Goal: Contribute content: Contribute content

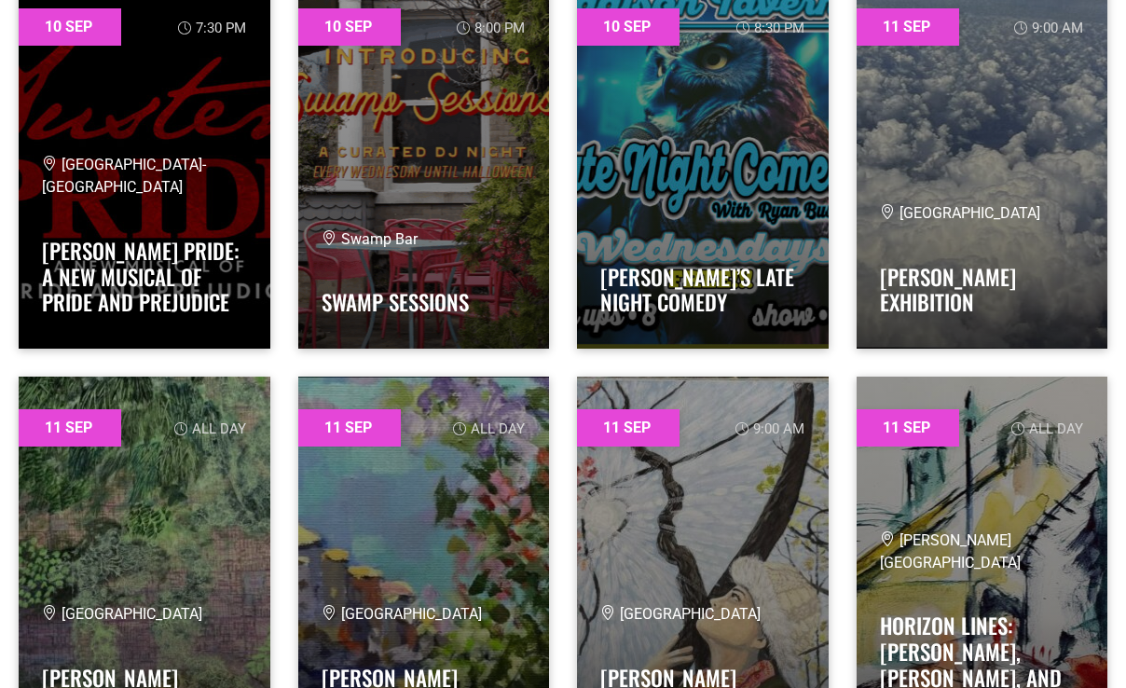
scroll to position [9800, 0]
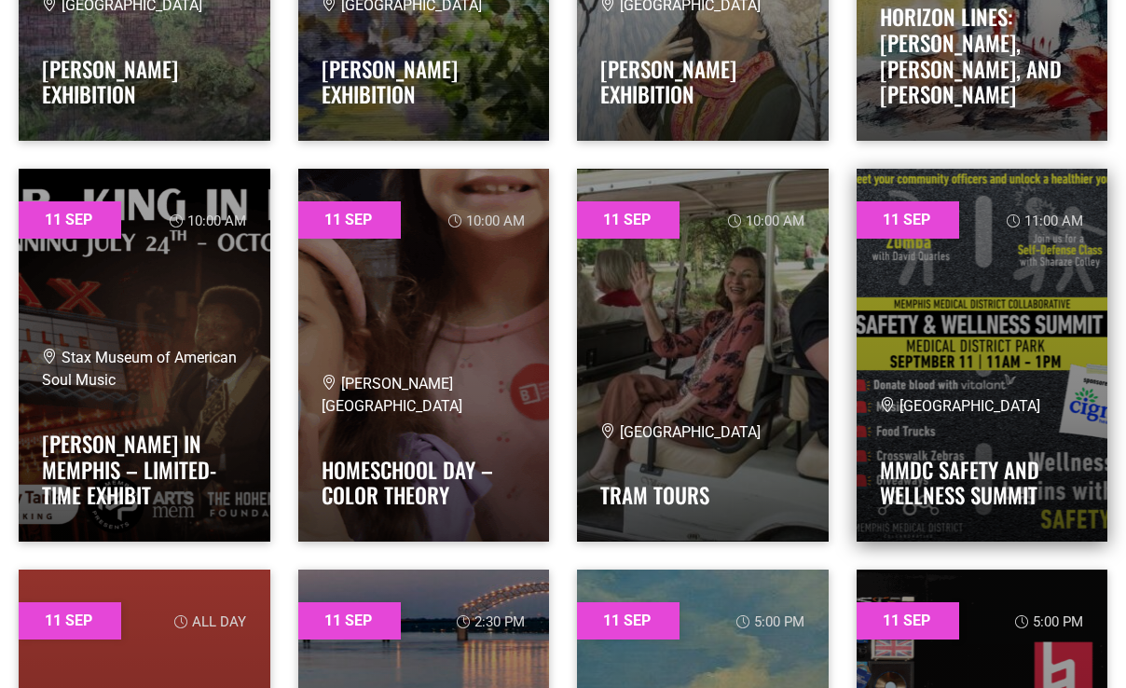
click at [983, 376] on link at bounding box center [983, 355] width 252 height 373
click at [996, 286] on link at bounding box center [983, 355] width 252 height 373
click at [901, 222] on link at bounding box center [983, 355] width 252 height 373
click at [940, 485] on link "MMDC Safety and Wellness Summit" at bounding box center [959, 483] width 159 height 58
click at [939, 466] on link "MMDC Safety and Wellness Summit" at bounding box center [959, 483] width 159 height 58
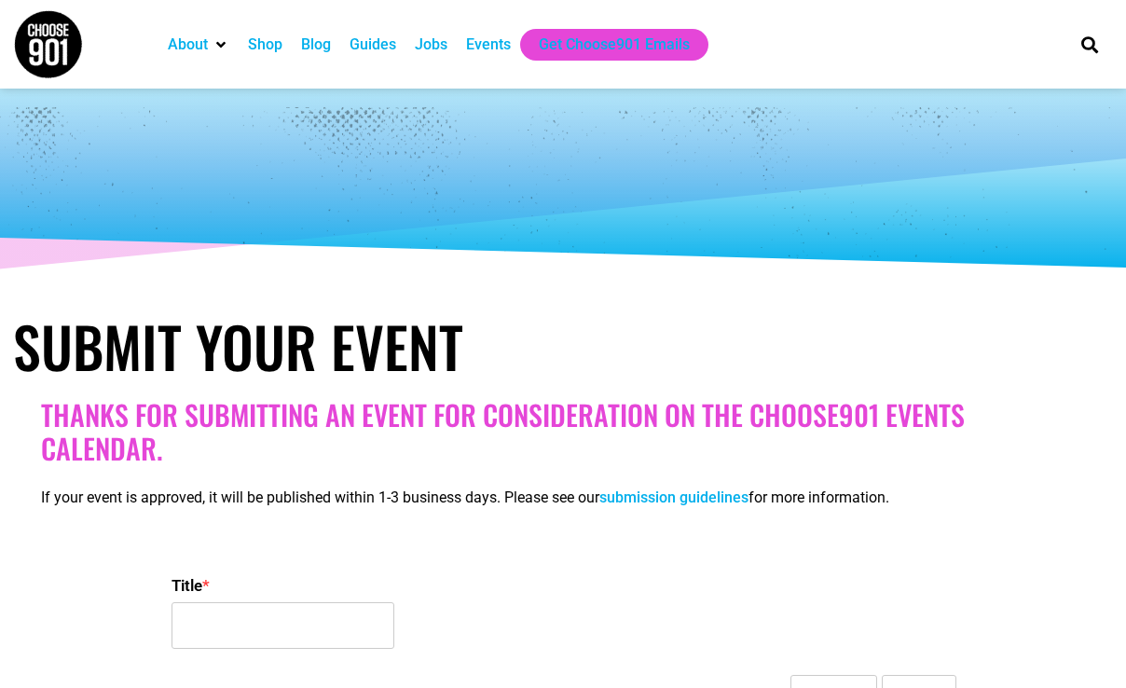
select select
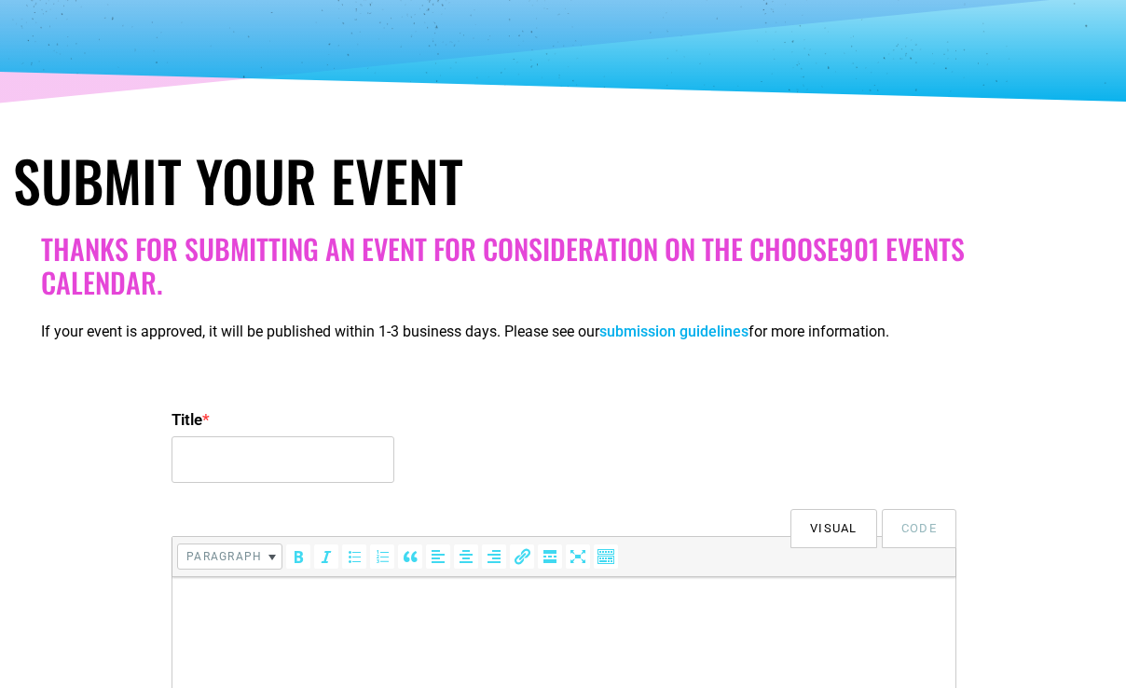
scroll to position [166, 0]
type input "m"
type input "MMDC Safety & Wellness Summit"
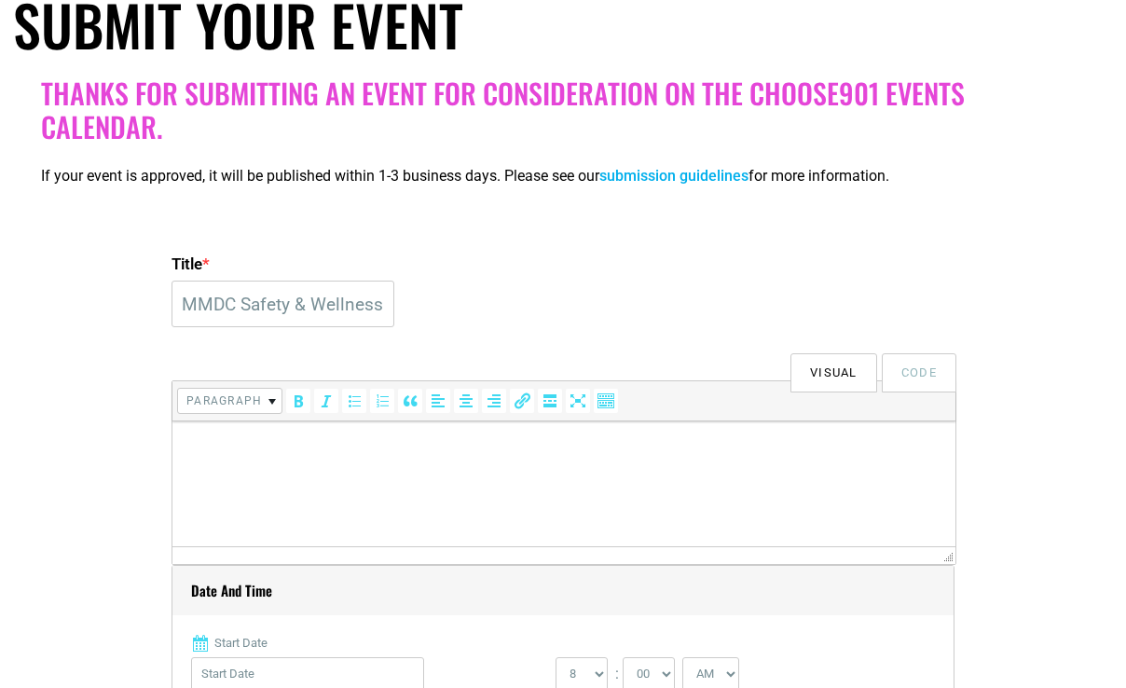
scroll to position [341, 0]
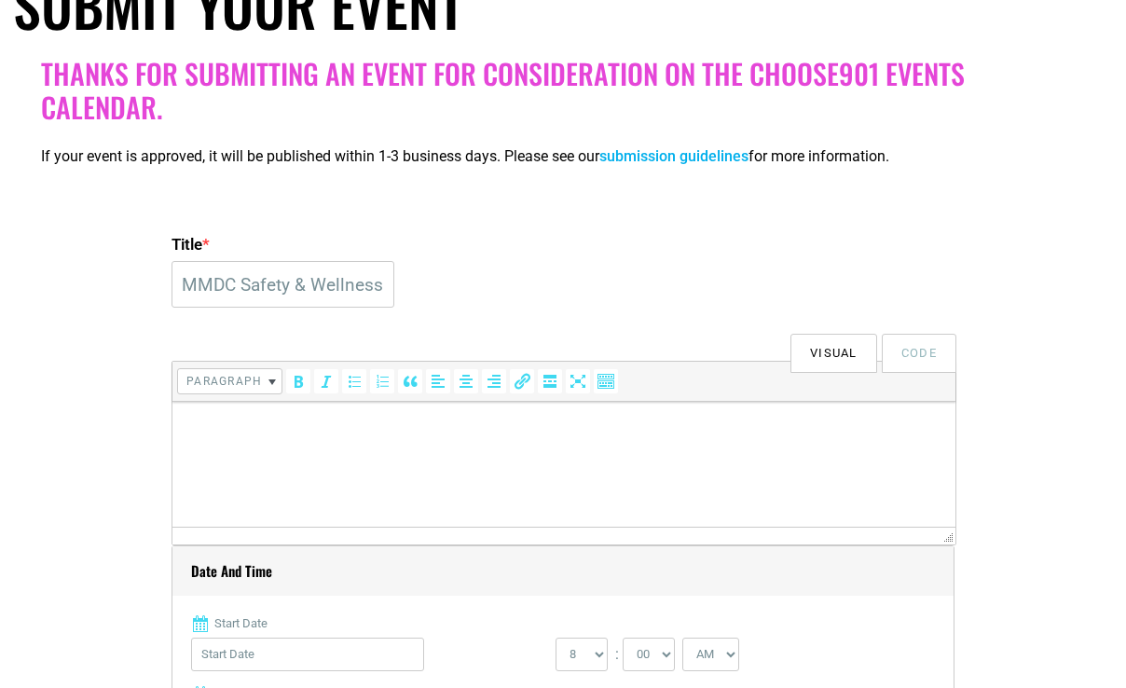
click at [310, 447] on html at bounding box center [563, 428] width 783 height 52
click at [325, 454] on html at bounding box center [563, 428] width 783 height 52
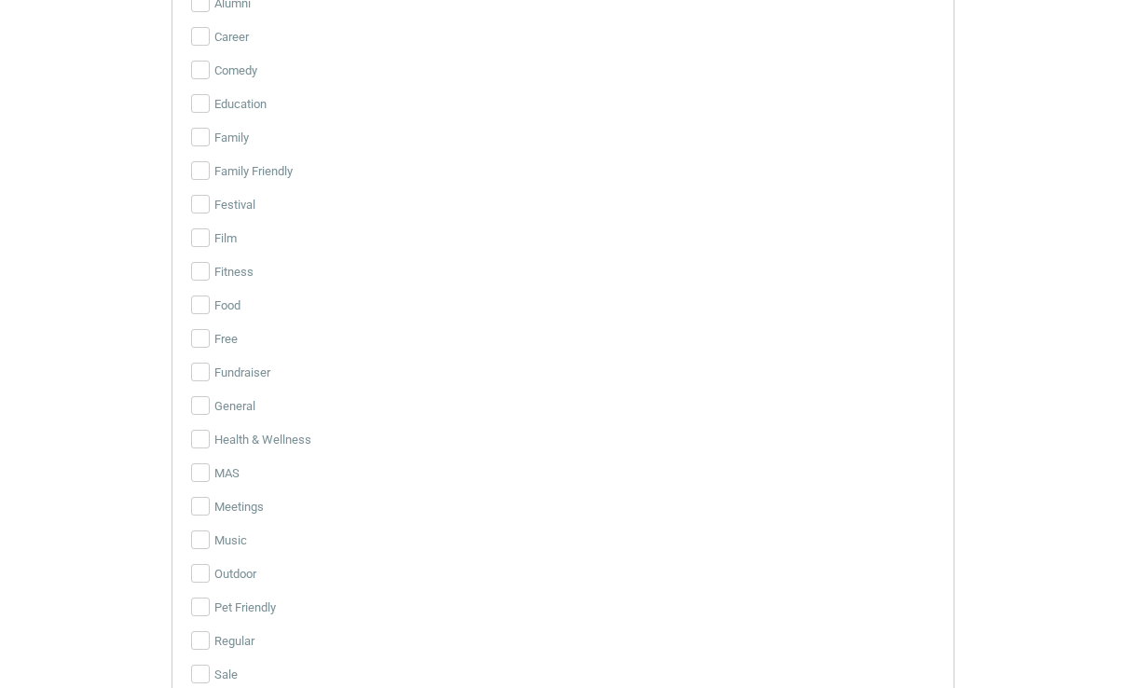
scroll to position [3035, 0]
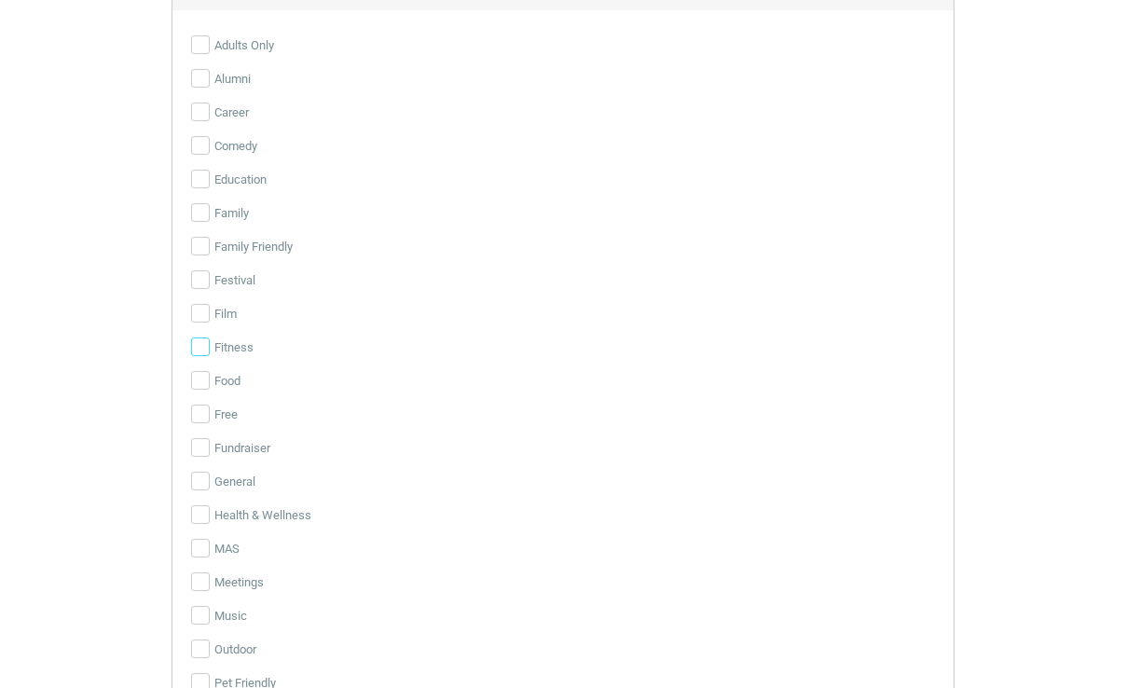
click at [200, 349] on input "Fitness" at bounding box center [200, 347] width 19 height 19
checkbox input "true"
click at [199, 221] on input "Family" at bounding box center [200, 212] width 19 height 19
checkbox input "true"
click at [202, 242] on input "Family Friendly" at bounding box center [200, 246] width 19 height 19
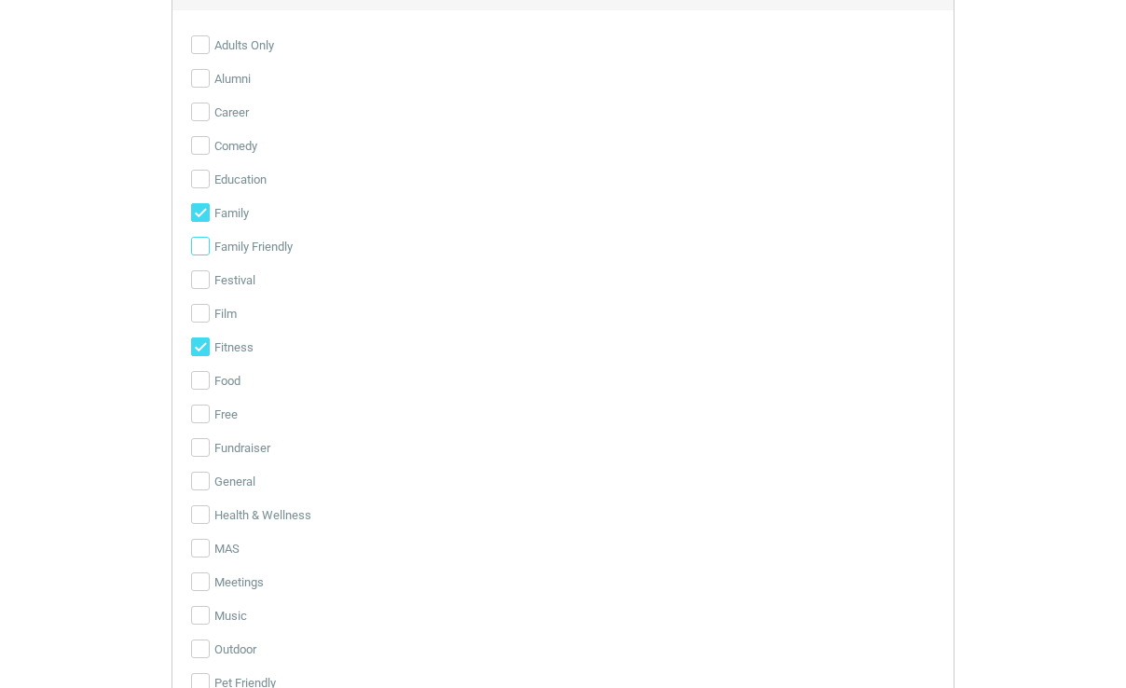
checkbox input "true"
click at [200, 214] on input "Family" at bounding box center [200, 212] width 19 height 19
checkbox input "false"
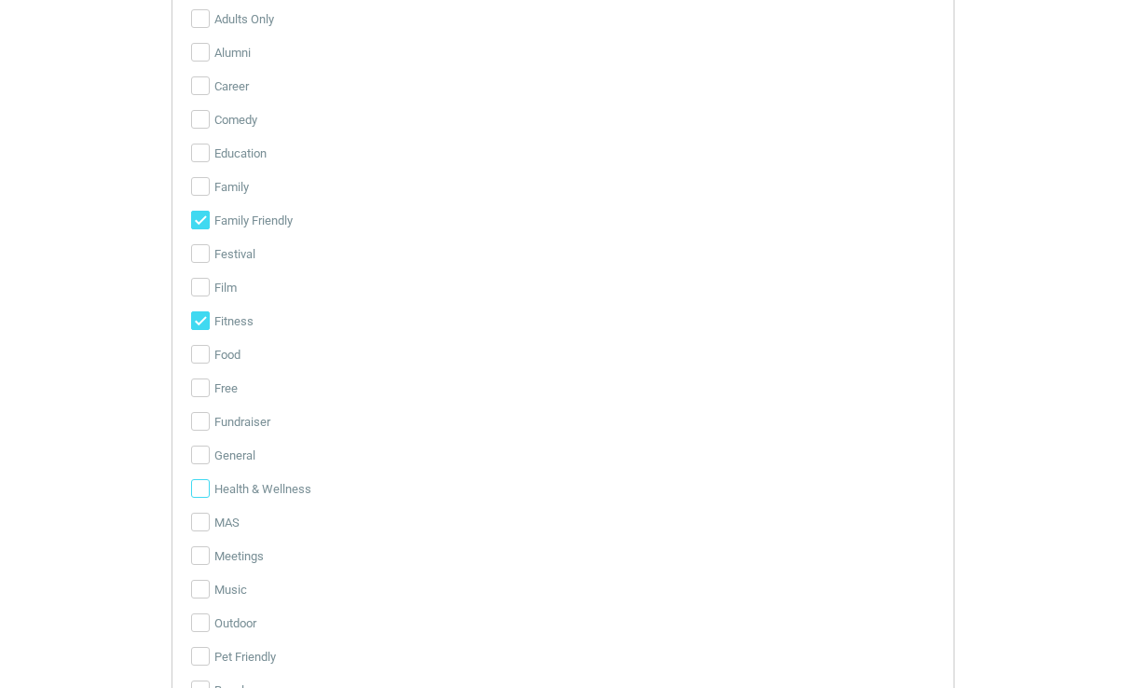
click at [200, 483] on input "Health & Wellness" at bounding box center [200, 488] width 19 height 19
checkbox input "true"
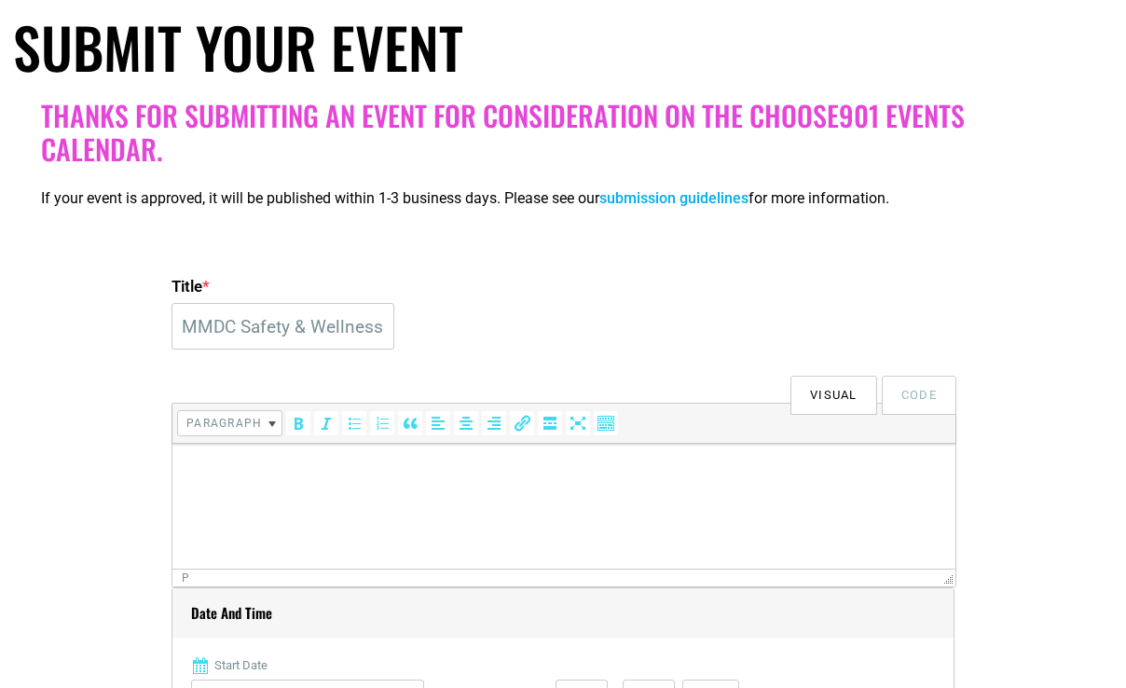
scroll to position [304, 0]
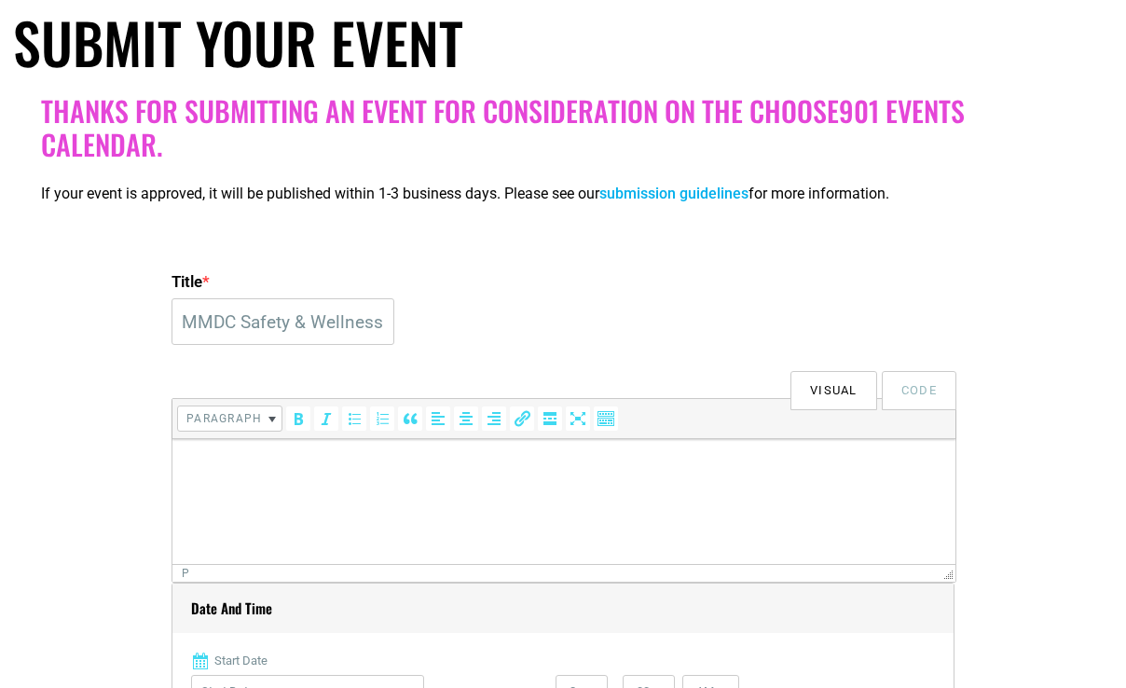
click at [244, 480] on html at bounding box center [563, 465] width 783 height 52
click at [366, 491] on html at bounding box center [563, 465] width 783 height 52
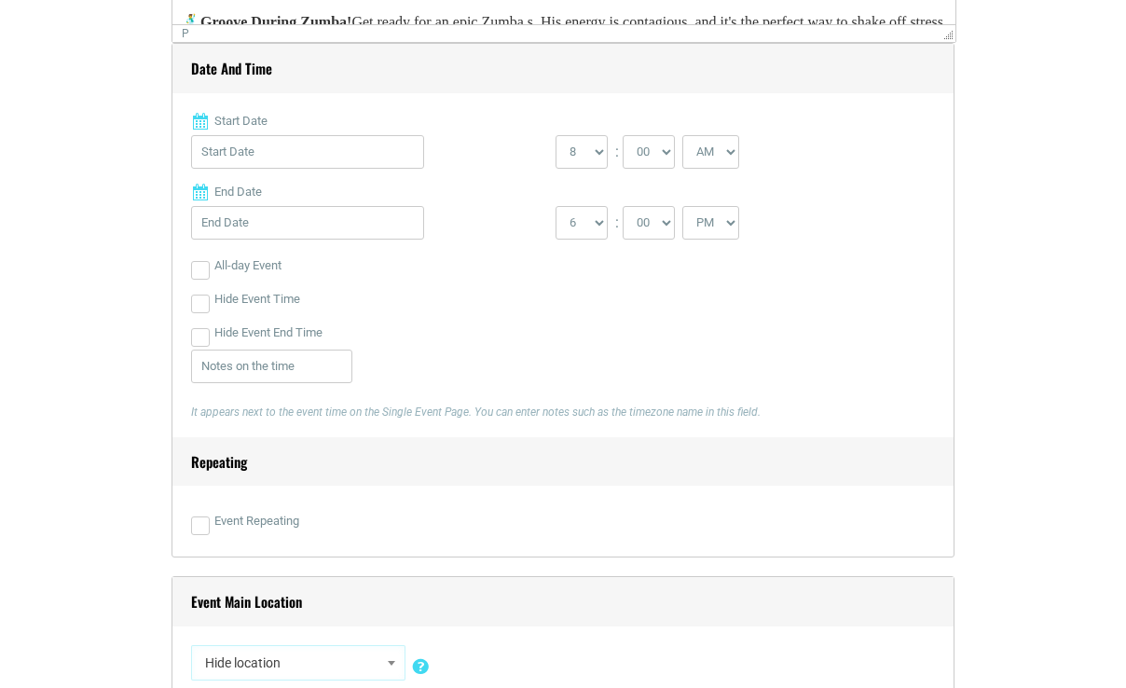
scroll to position [886, 0]
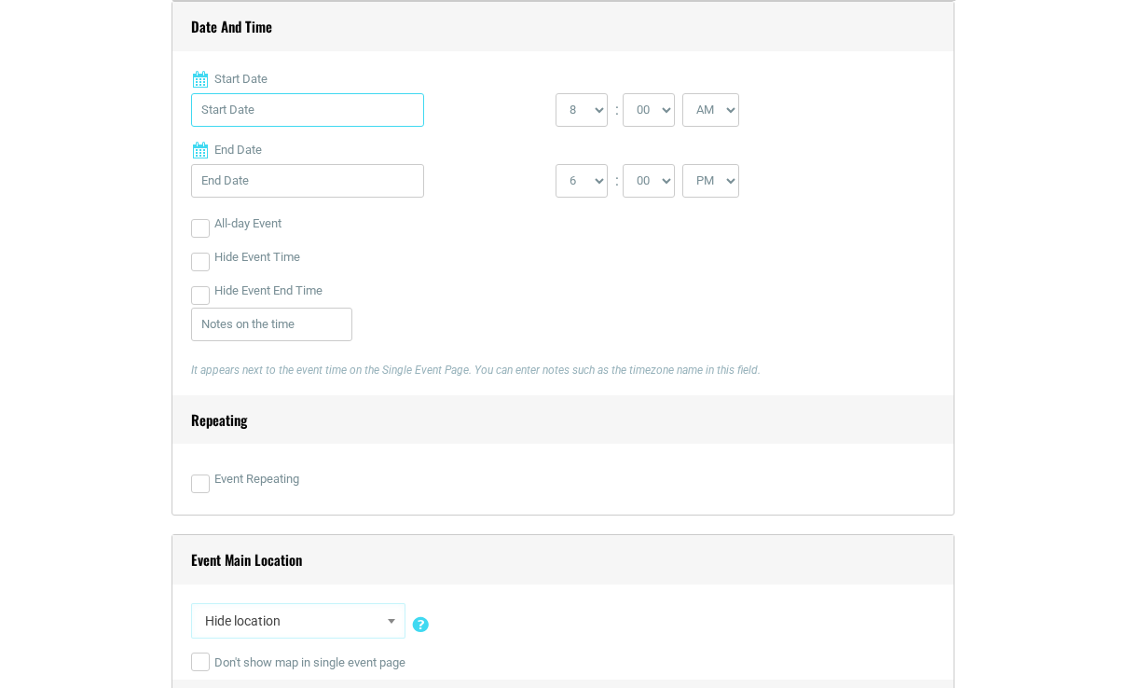
click at [269, 103] on input "Start Date" at bounding box center [307, 110] width 233 height 34
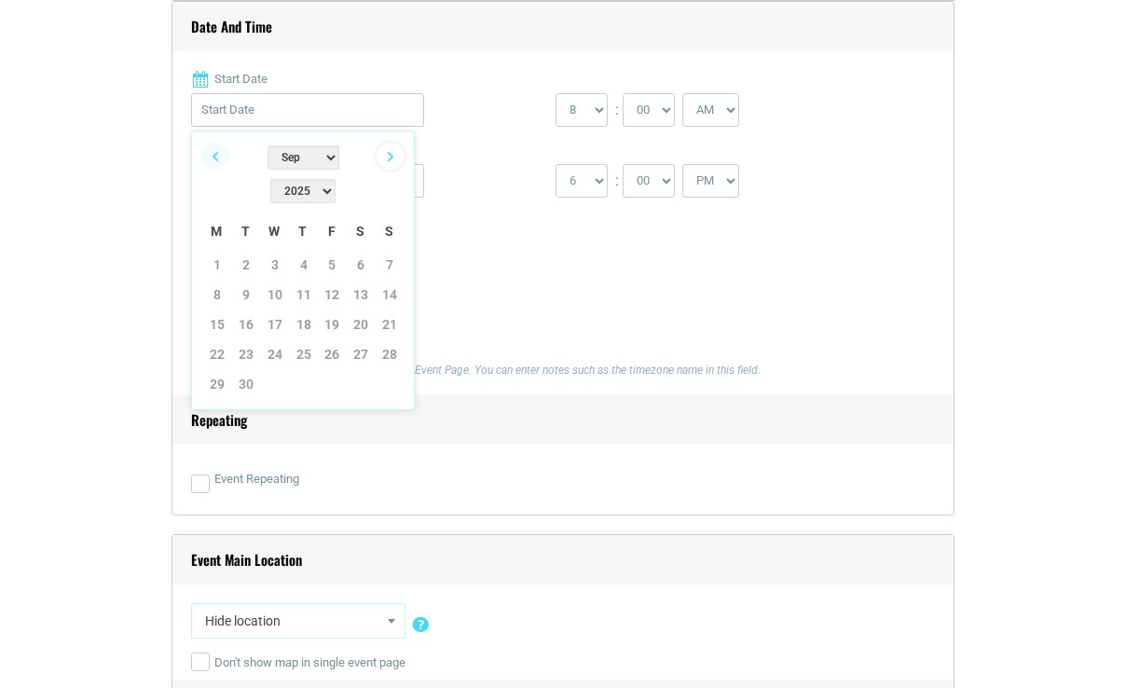
click at [389, 159] on link "Next" at bounding box center [391, 157] width 28 height 28
click at [365, 340] on link "25" at bounding box center [361, 354] width 28 height 28
type input "10/25/2025"
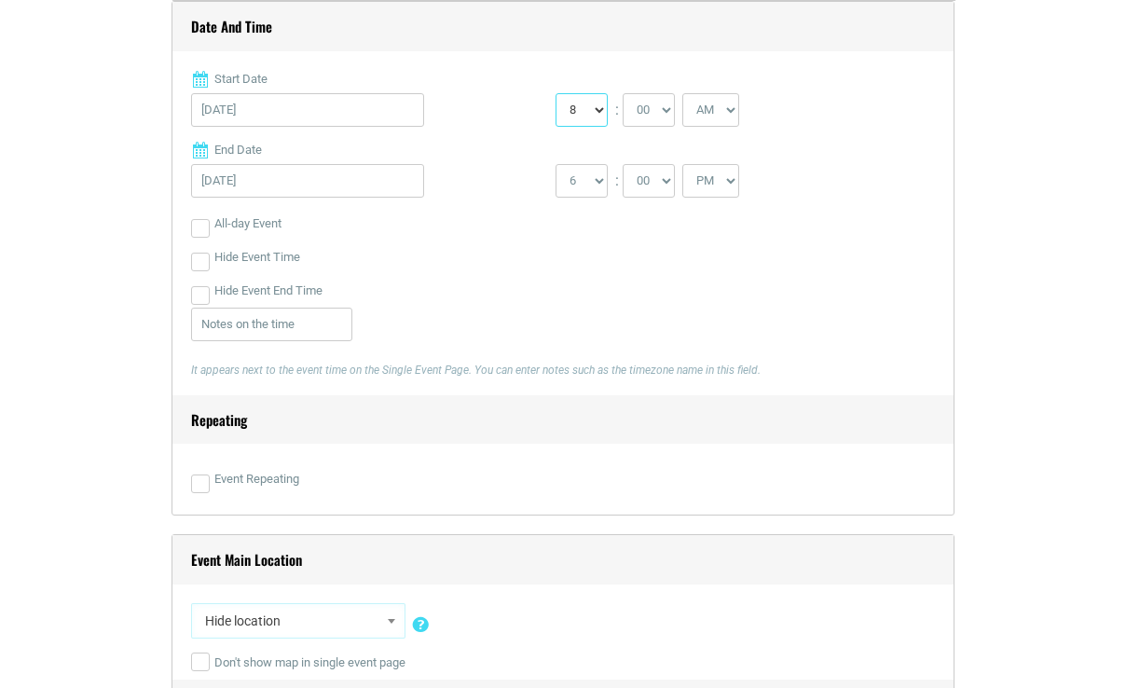
click at [595, 108] on select "0 1 2 3 4 5 6 7 8 9 10 11 12" at bounding box center [582, 110] width 52 height 34
select select "11"
click at [556, 93] on select "0 1 2 3 4 5 6 7 8 9 10 11 12" at bounding box center [582, 110] width 52 height 34
click at [583, 187] on select "1 2 3 4 5 6 7 8 9 10 11 12" at bounding box center [582, 181] width 52 height 34
select select "1"
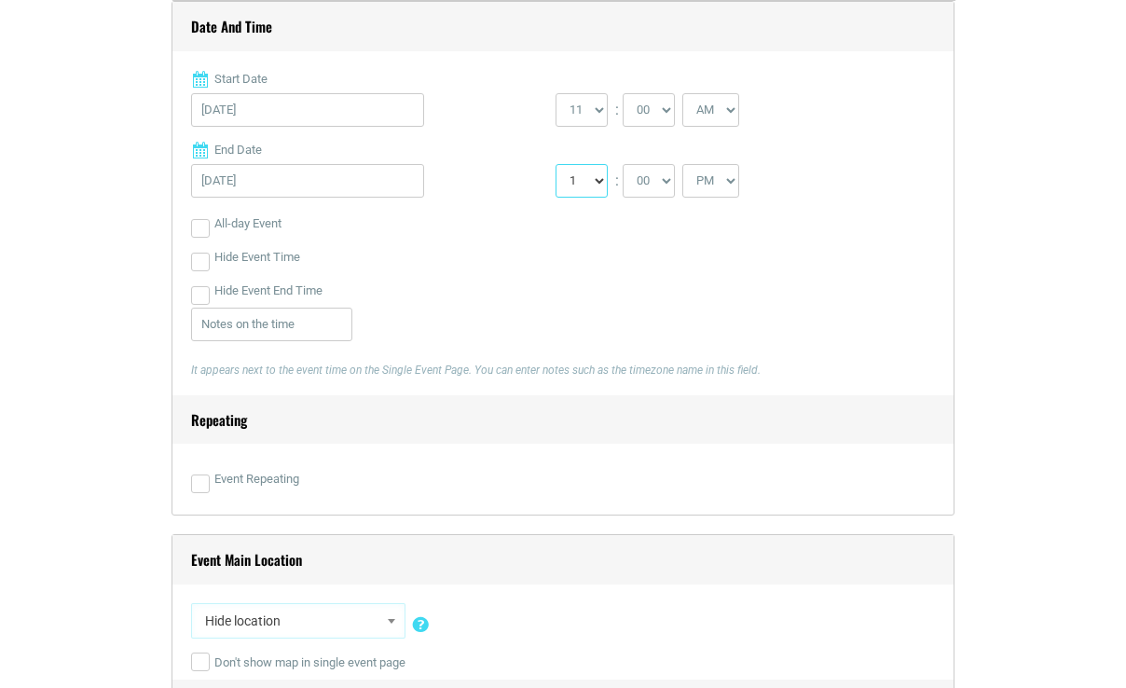
click at [556, 164] on select "1 2 3 4 5 6 7 8 9 10 11 12" at bounding box center [582, 181] width 52 height 34
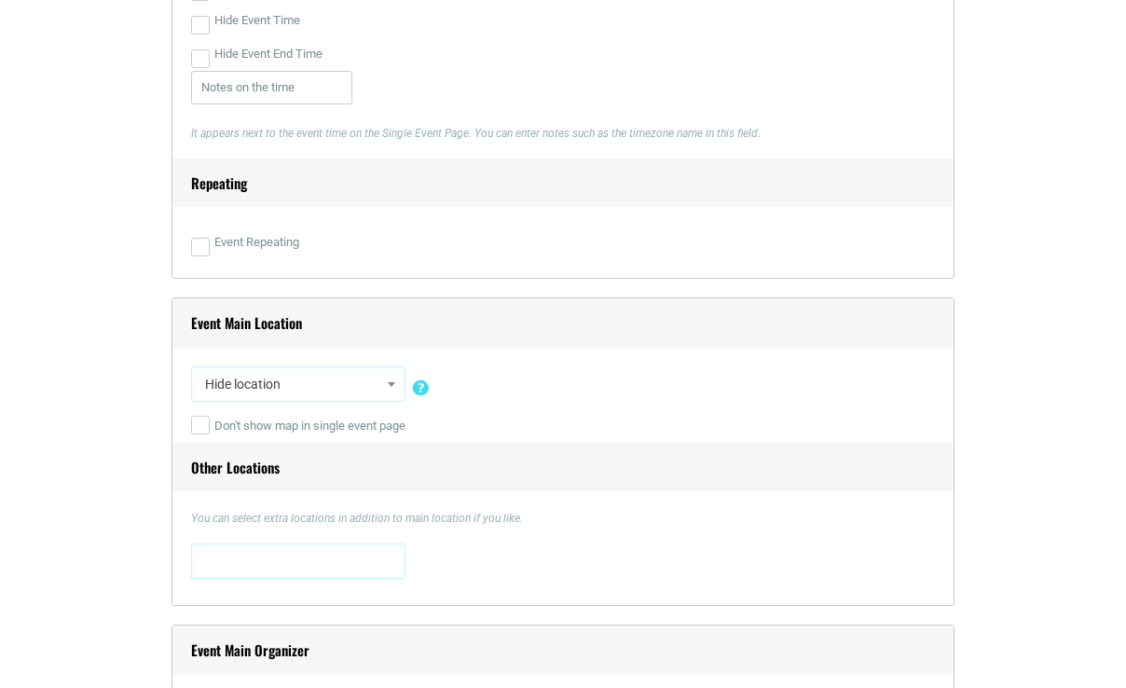
scroll to position [1137, 0]
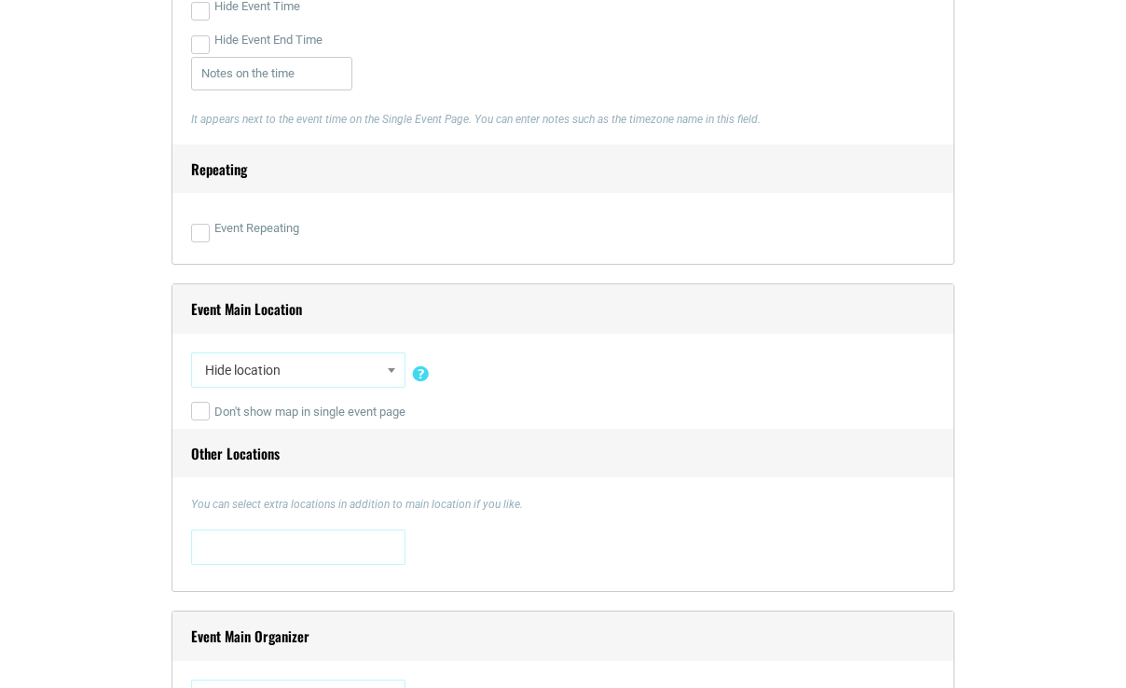
click at [258, 379] on span "Hide location" at bounding box center [298, 370] width 201 height 34
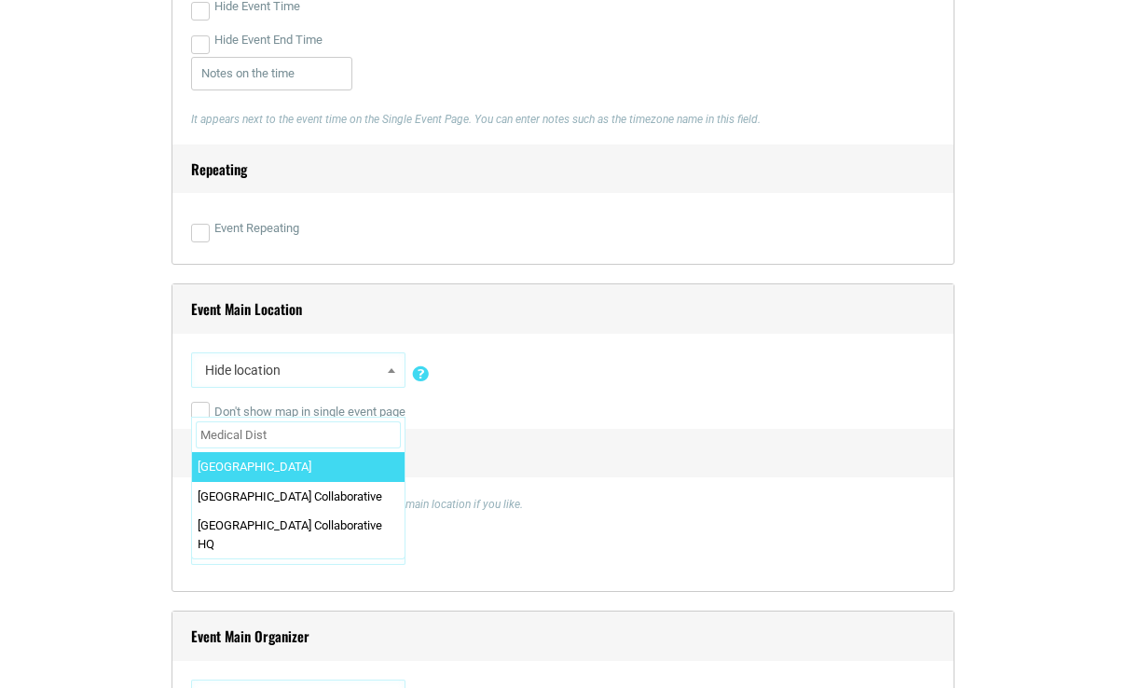
type input "Medical Dist"
select select "5543"
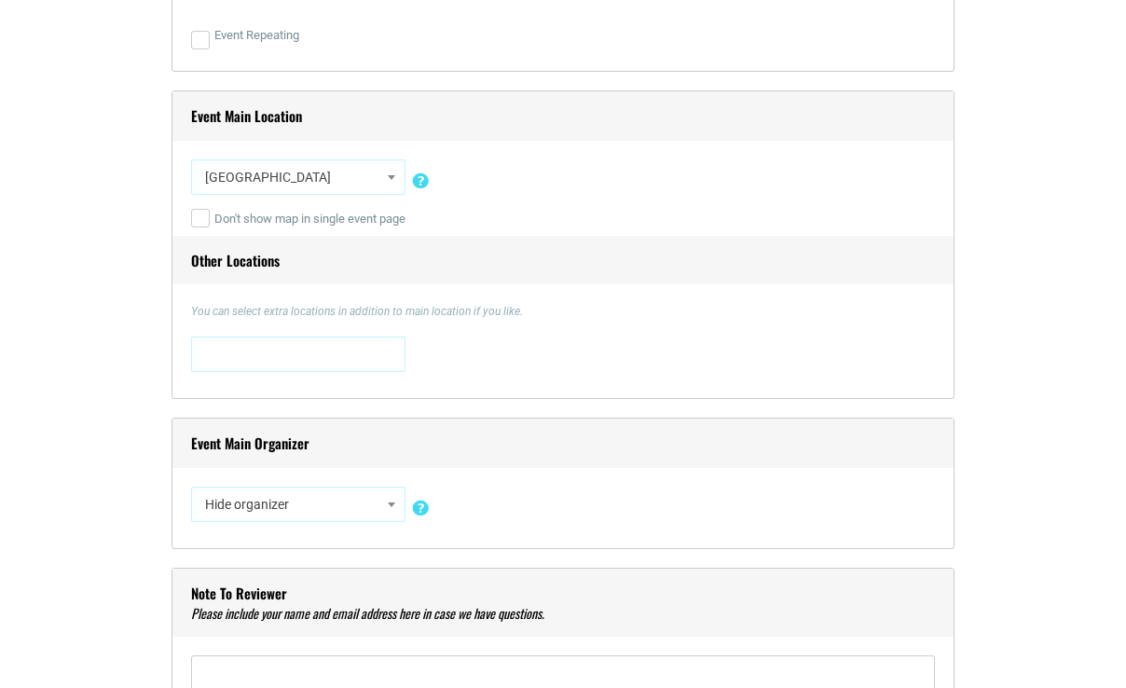
scroll to position [1343, 0]
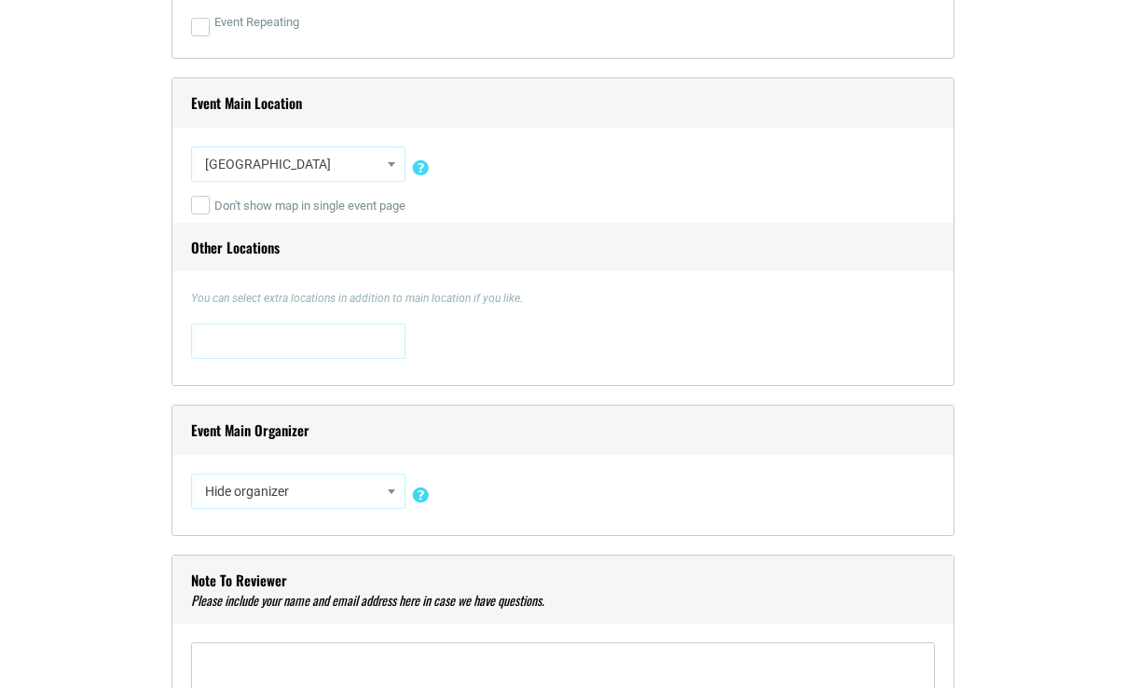
select select "3237"
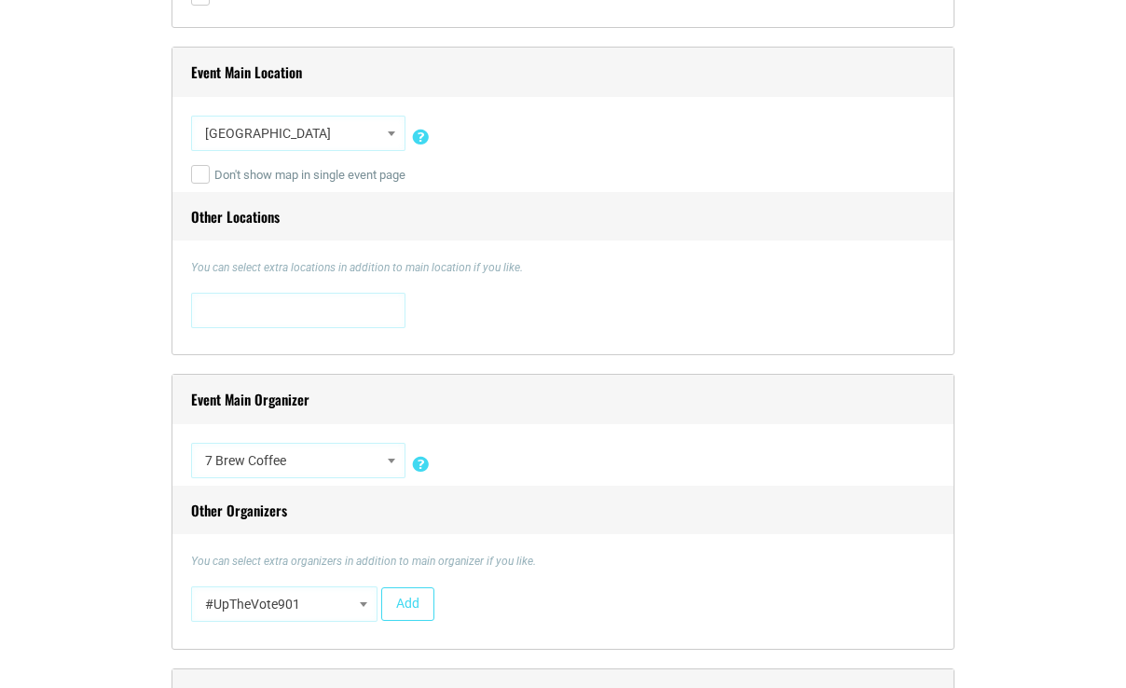
scroll to position [1401, 0]
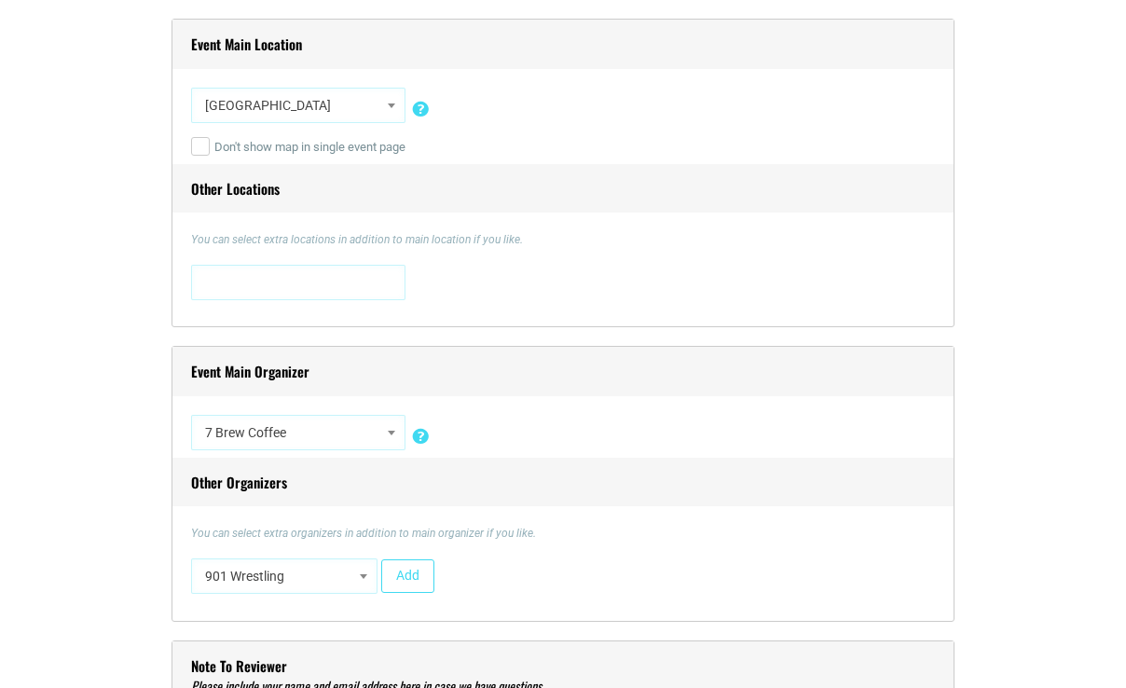
select select "2114"
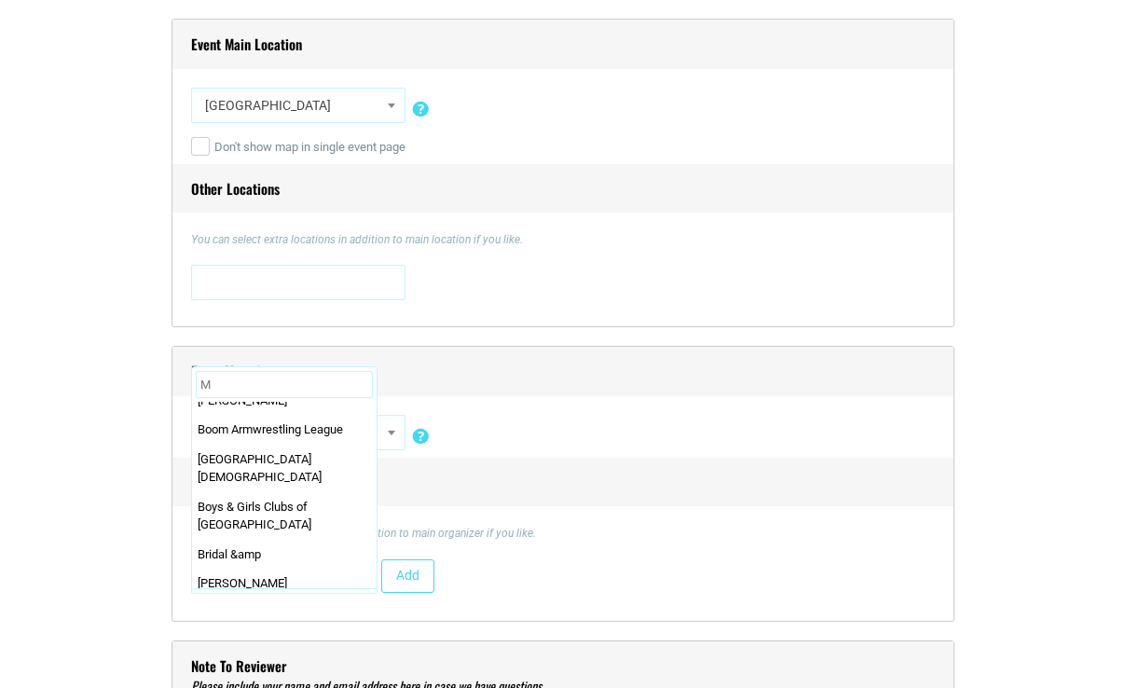
scroll to position [0, 0]
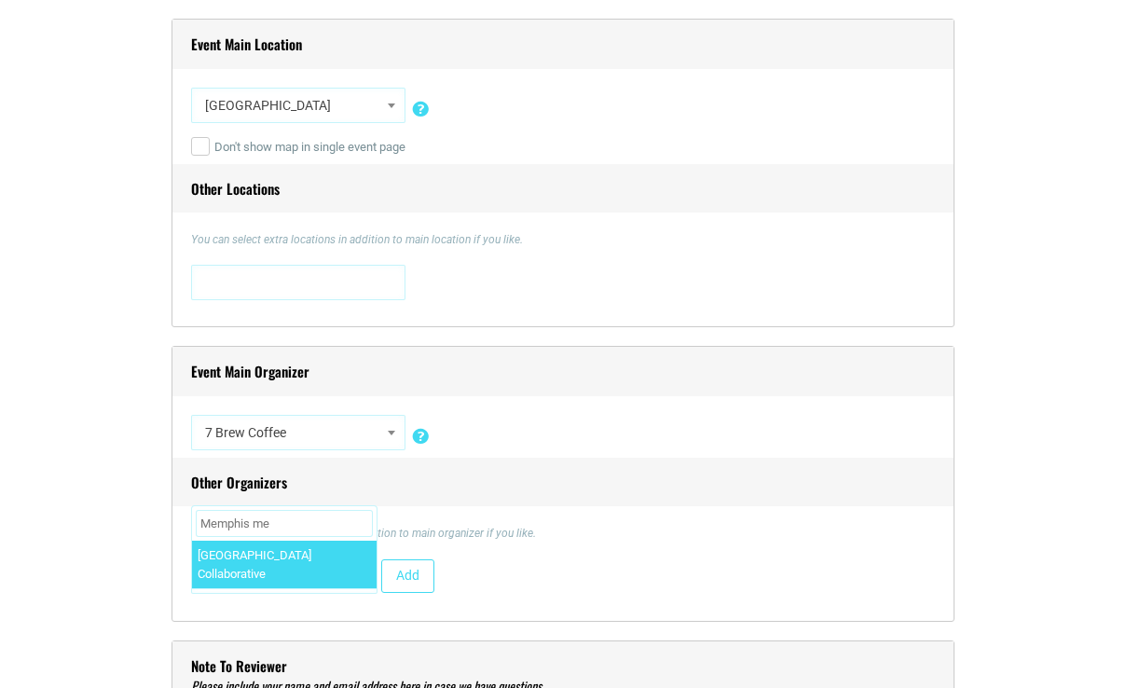
type input "Memphis me"
select select "1643"
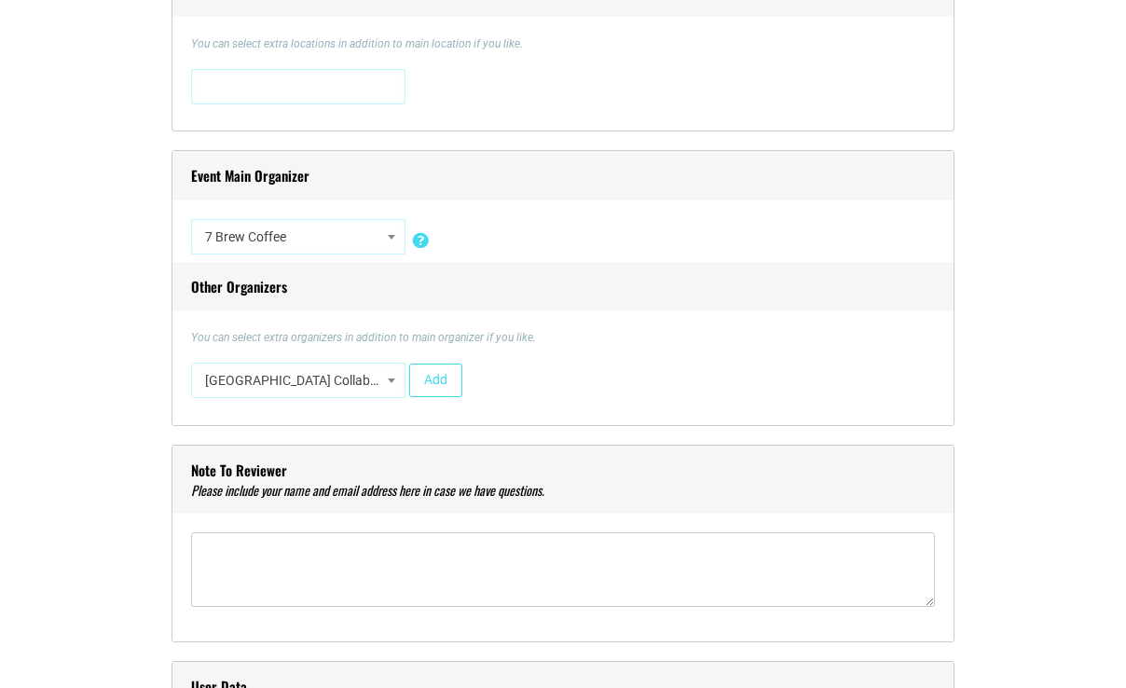
scroll to position [1666, 0]
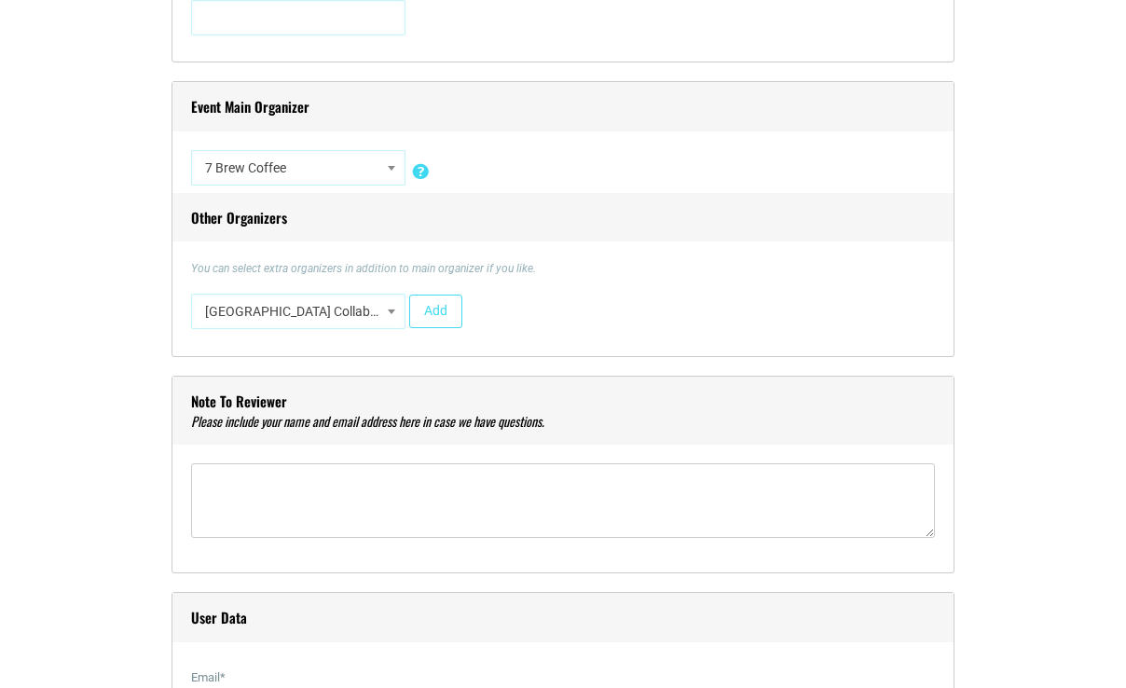
click at [266, 166] on span "7 Brew Coffee" at bounding box center [298, 168] width 201 height 34
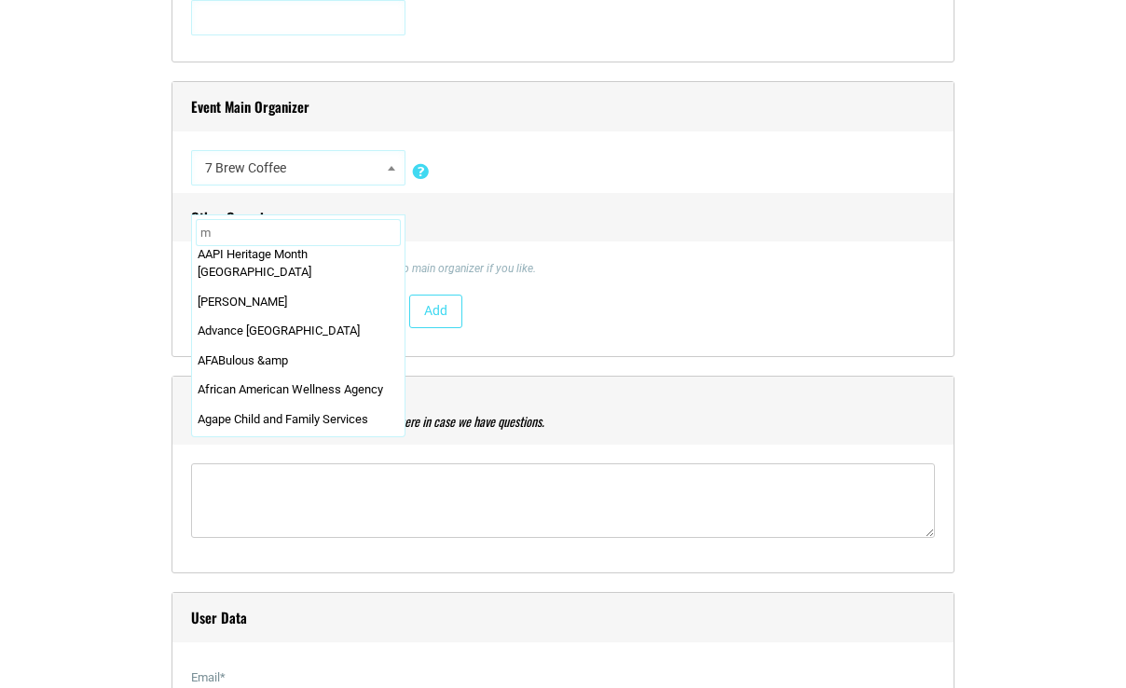
scroll to position [0, 0]
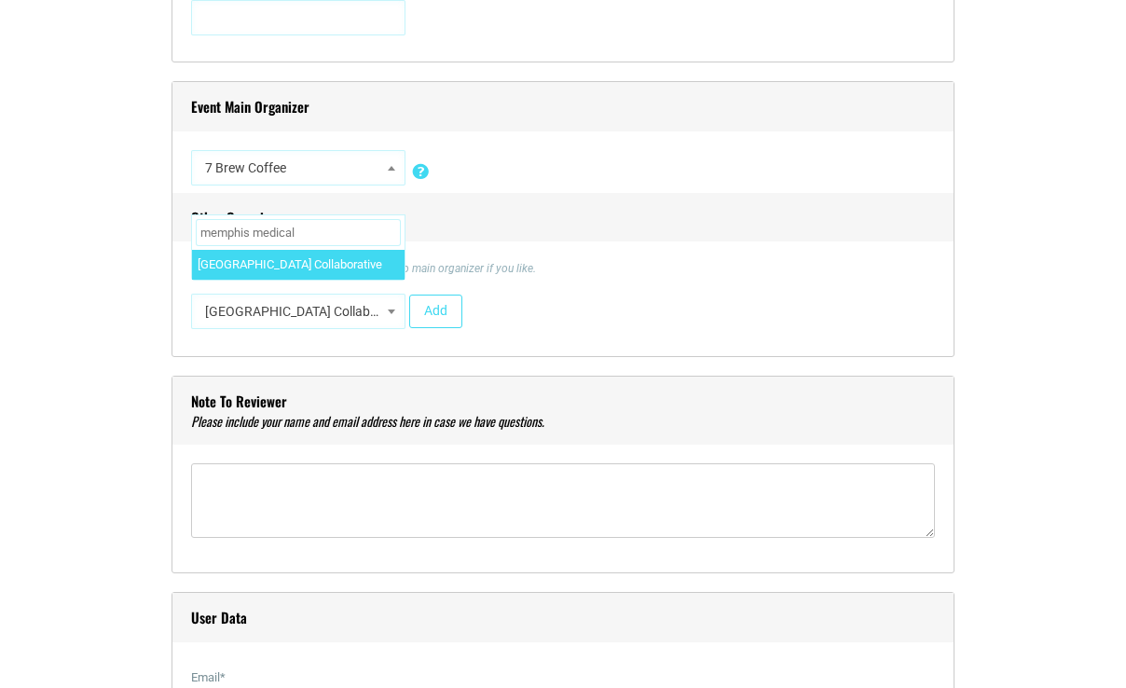
type input "memphis medical"
select select "1643"
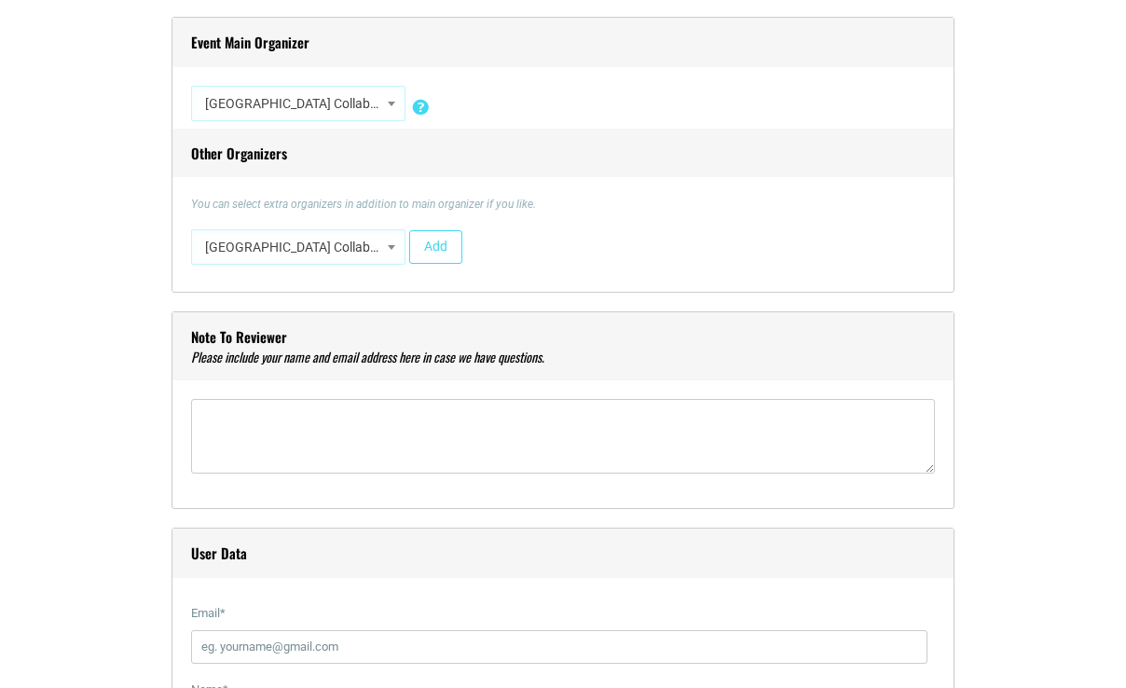
scroll to position [1769, 0]
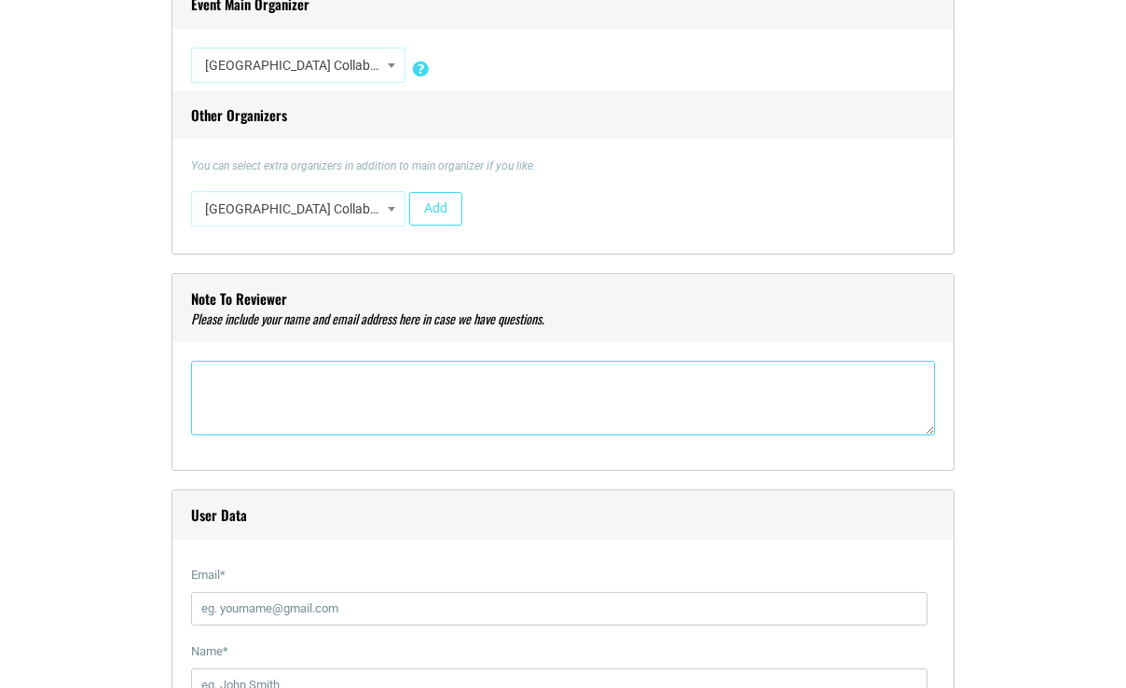
click at [282, 385] on textarea"] at bounding box center [563, 398] width 744 height 75
type textarea"] "v"
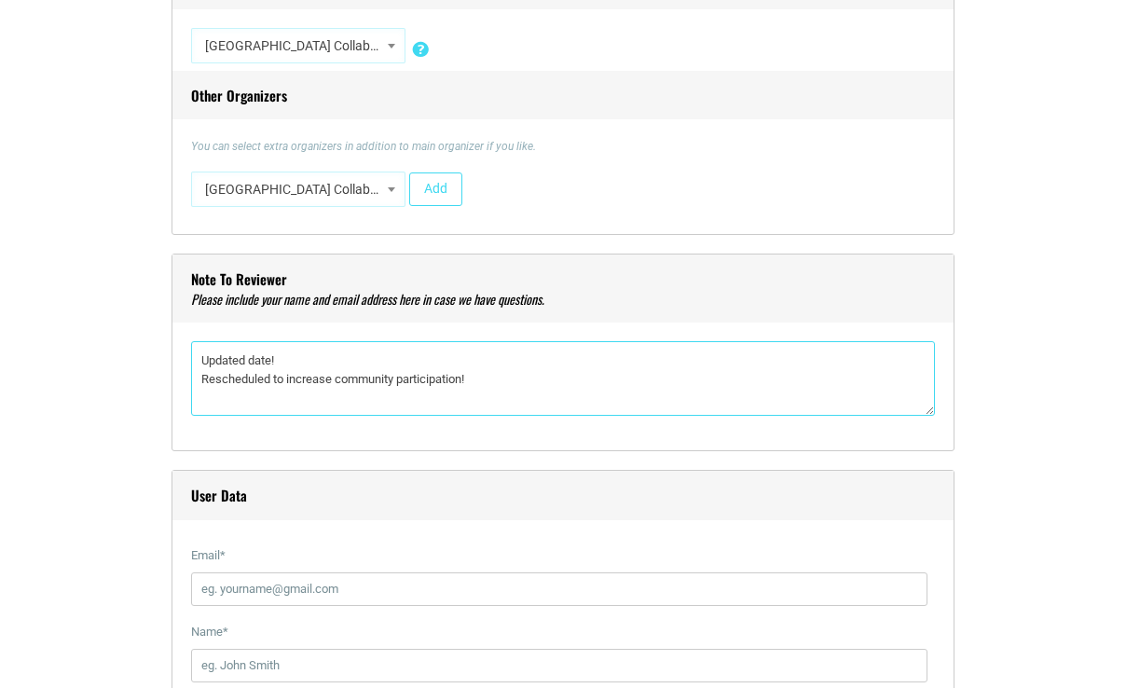
scroll to position [1892, 0]
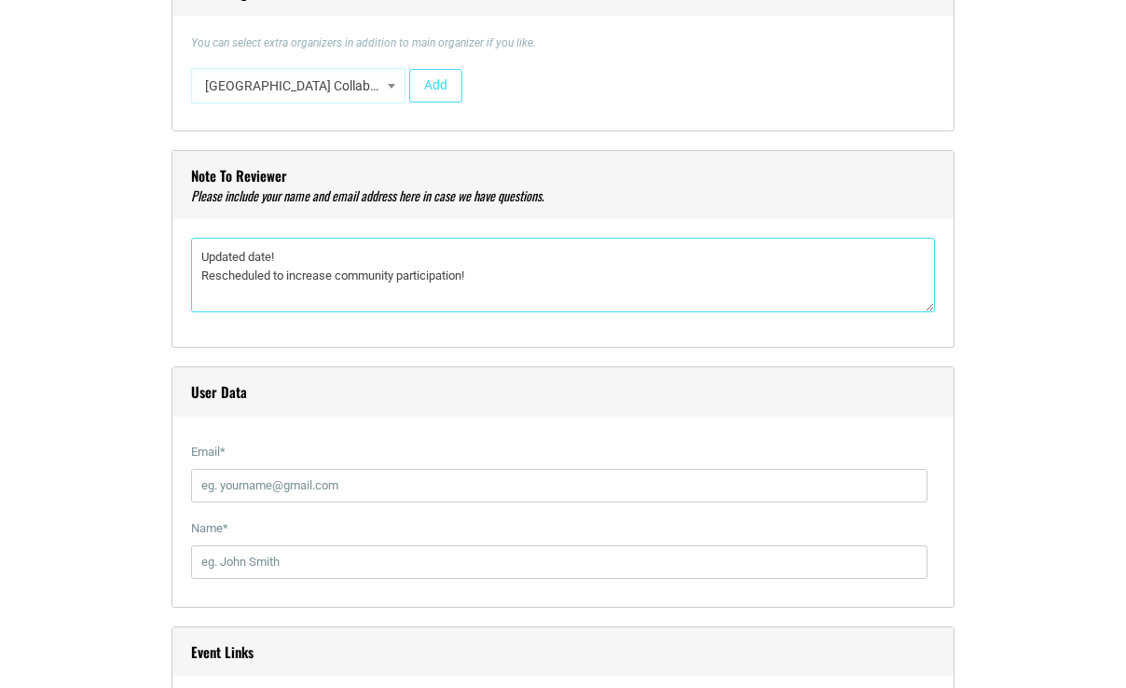
type textarea"] "Updated date! Rescheduled to increase community participation!"
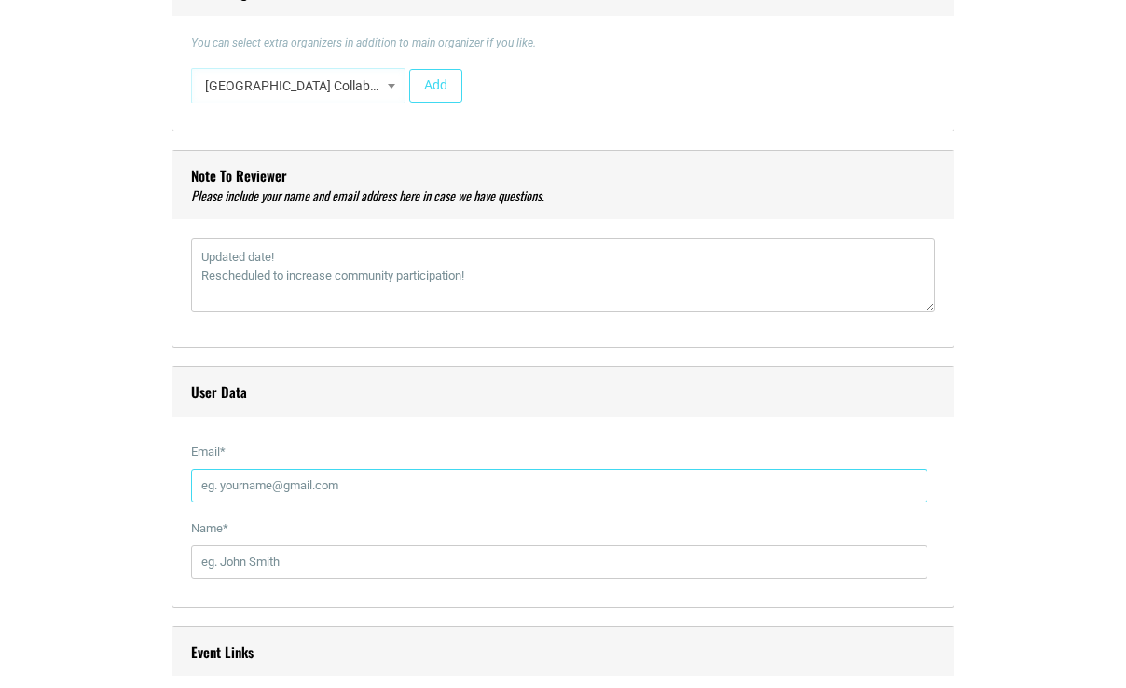
click at [228, 487] on input "Email *" at bounding box center [559, 486] width 737 height 34
type input "vbrinkley@mdcollaborative.org"
type input "Victoria Brinkley"
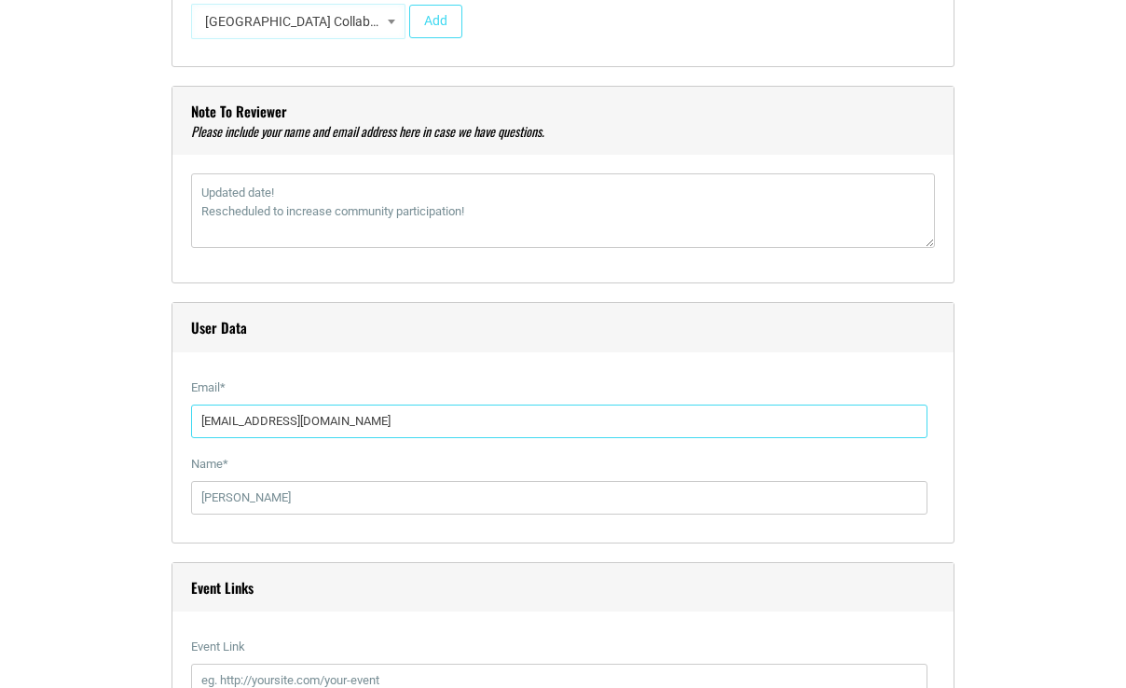
scroll to position [2210, 0]
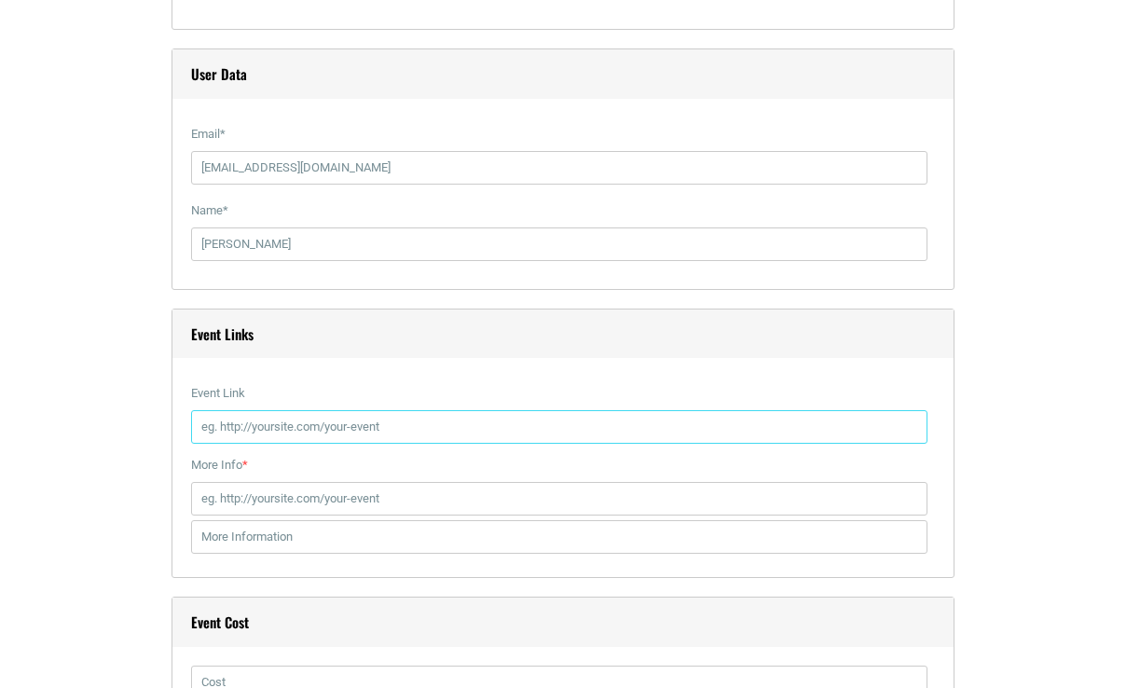
click at [229, 418] on input "Event Link" at bounding box center [559, 427] width 737 height 34
type input "https://www.eventbrite.com/e/mmdc-safety-wellness-summit-tickets-1557304372299?…"
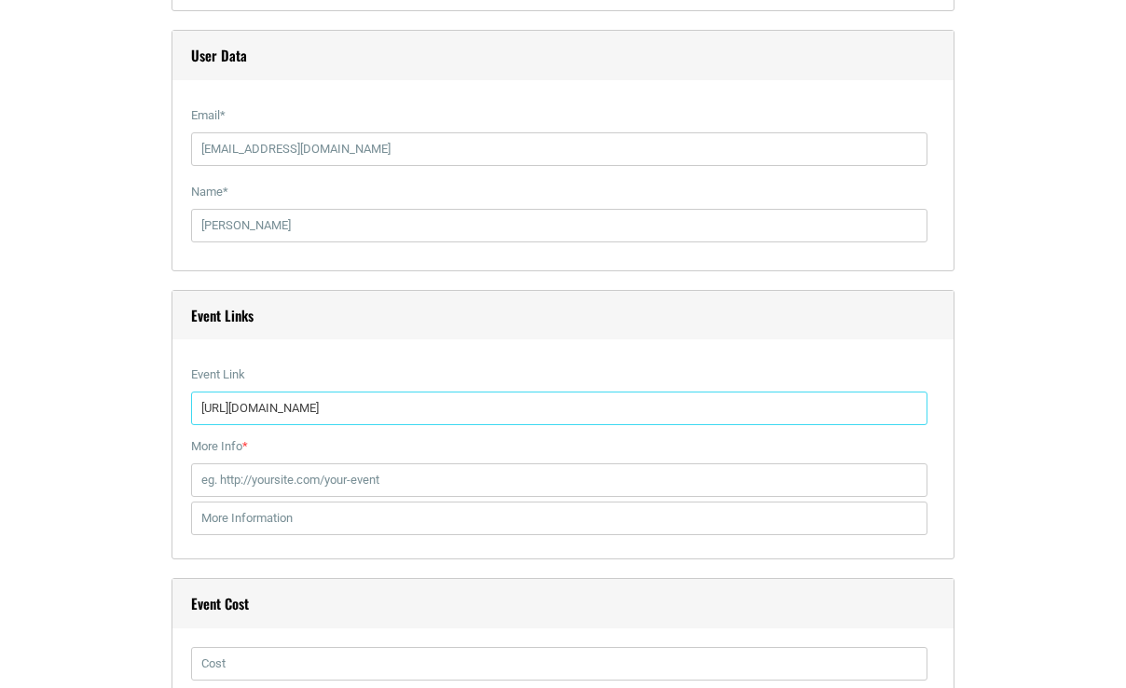
scroll to position [2233, 0]
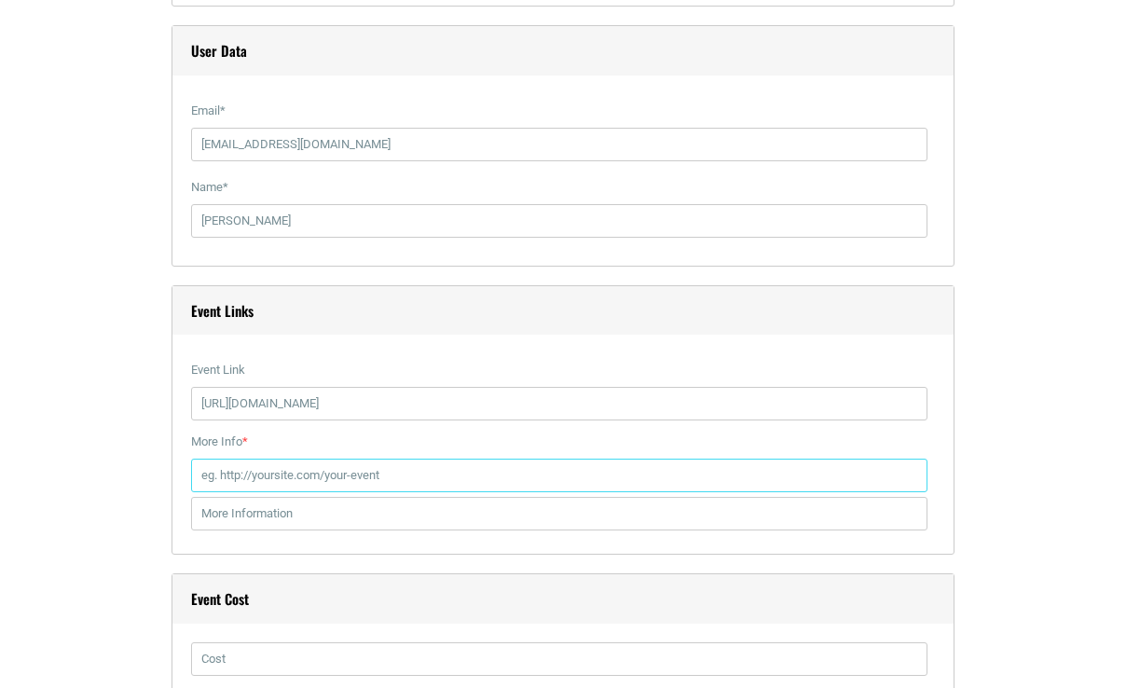
click at [251, 475] on input "More Info *" at bounding box center [559, 476] width 737 height 34
type input "https://www.eventbrite.com/e/mmdc-safety-wellness-summit-tickets-1557304372299?…"
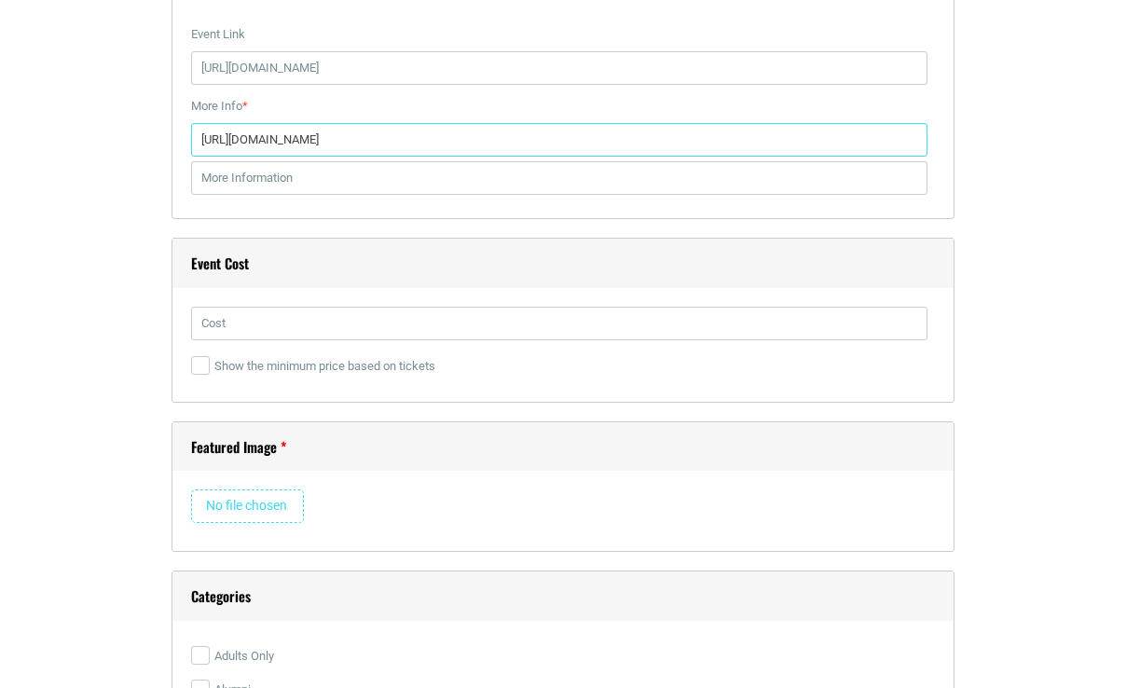
scroll to position [2590, 0]
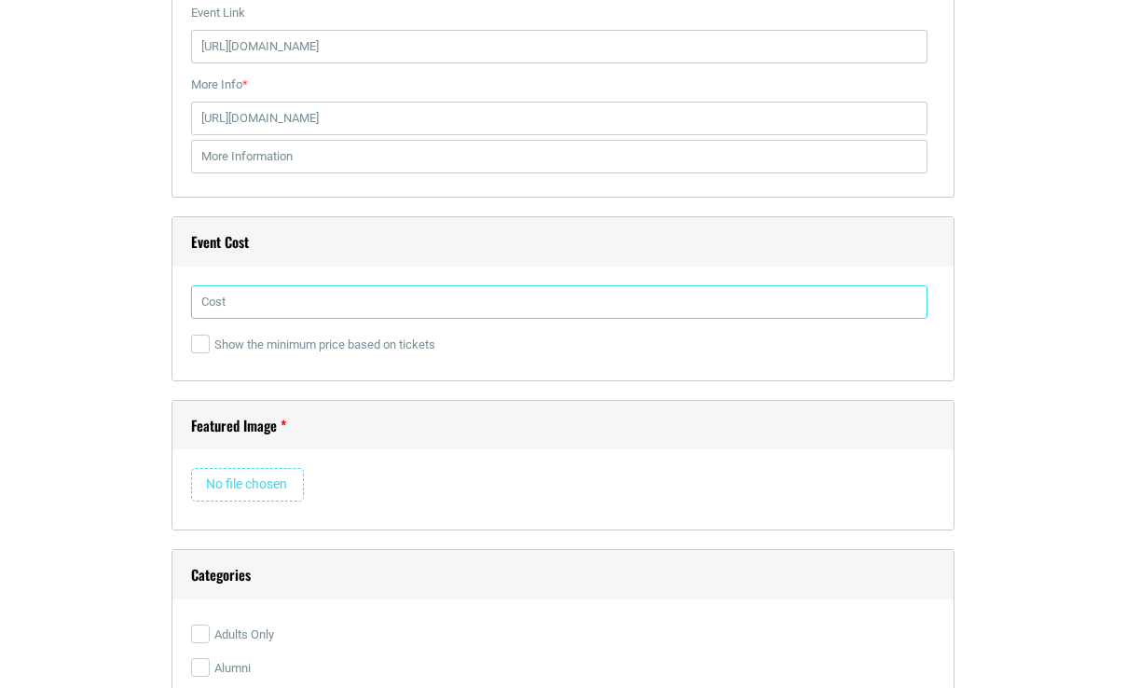
click at [247, 306] on input "text" at bounding box center [559, 302] width 737 height 34
type input "FREE"
click at [239, 488] on input "file" at bounding box center [247, 485] width 113 height 34
type input "C:\fakepath\Safety Day 2025 Social.png"
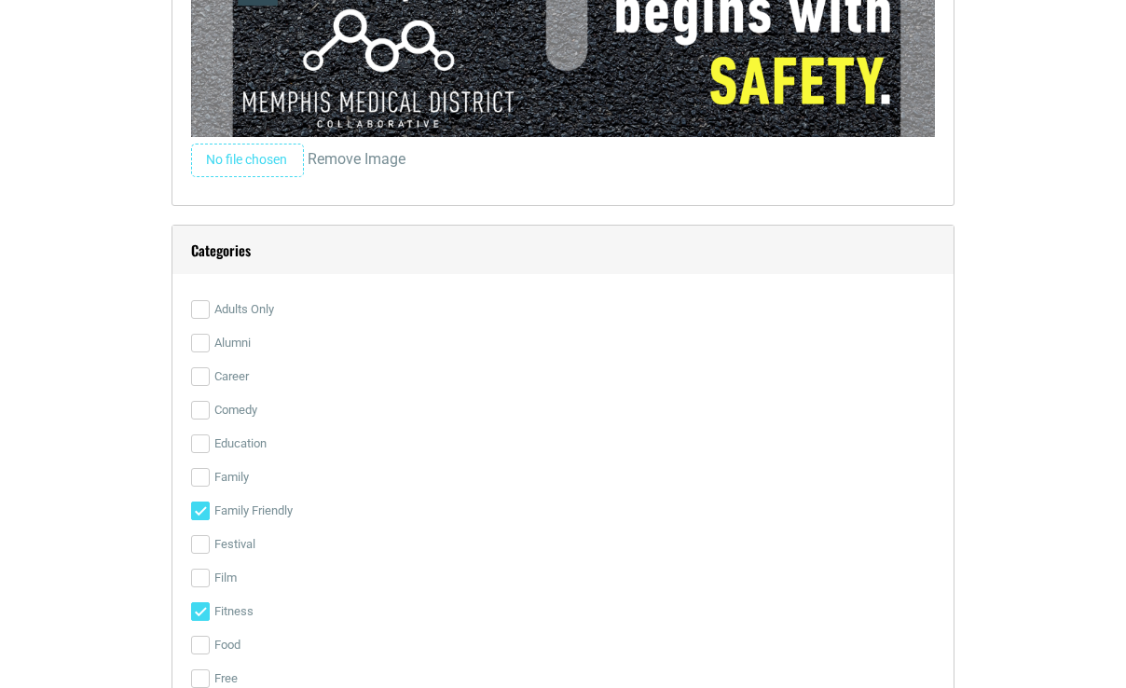
scroll to position [4788, 0]
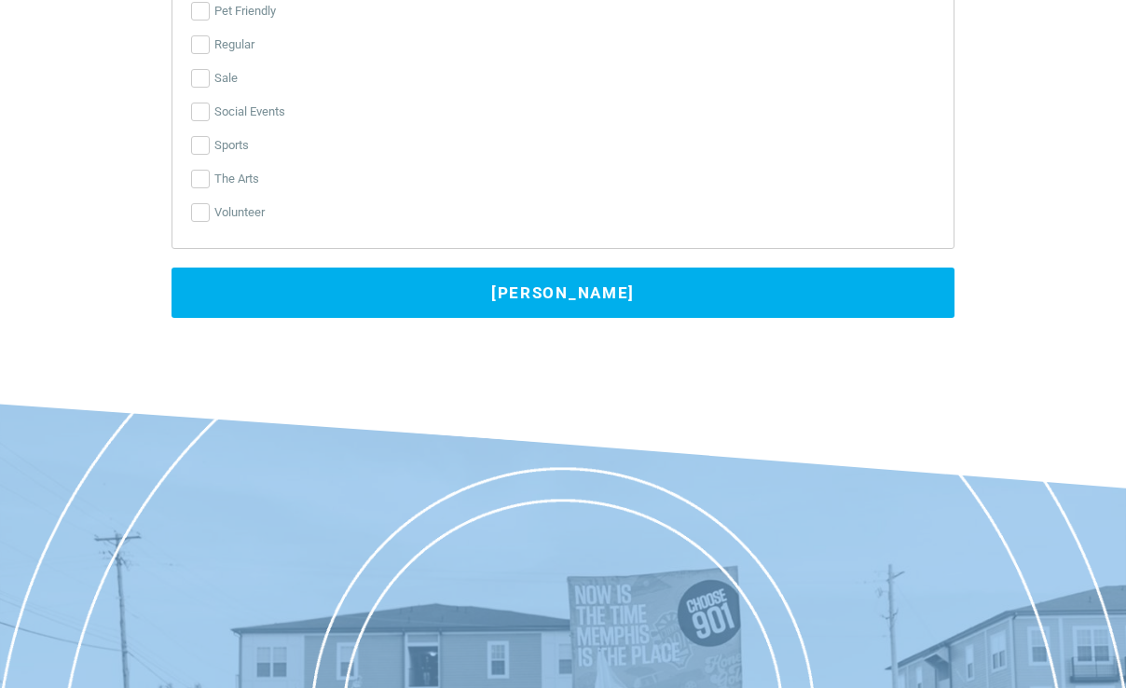
click at [572, 292] on button "Submit Event" at bounding box center [563, 293] width 783 height 50
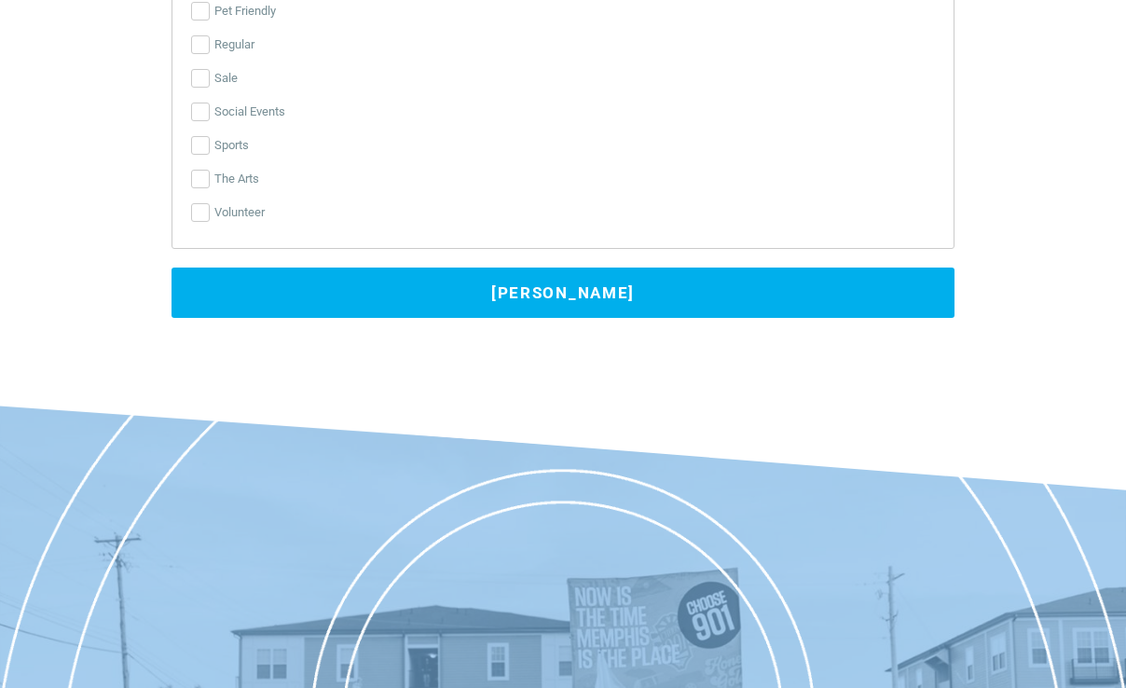
scroll to position [574, 0]
